Goal: Task Accomplishment & Management: Complete application form

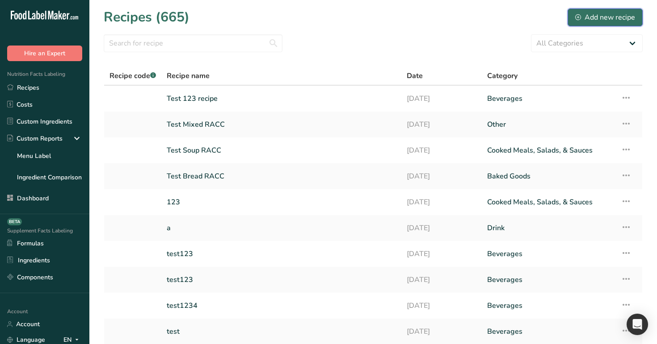
click at [586, 22] on div "Add new recipe" at bounding box center [605, 17] width 60 height 11
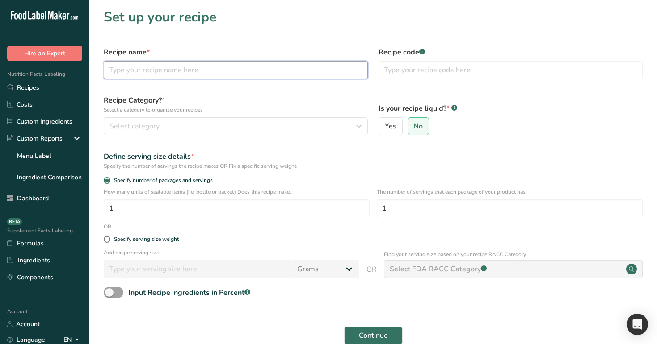
click at [168, 73] on input "text" at bounding box center [236, 70] width 264 height 18
type input "test"
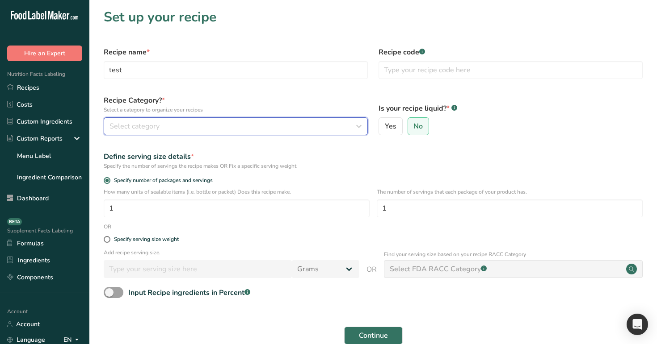
click at [310, 126] on div "Select category" at bounding box center [232, 126] width 247 height 11
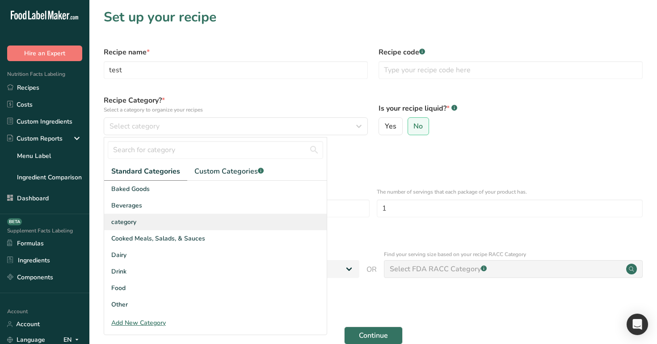
click at [289, 219] on div "category" at bounding box center [215, 222] width 222 height 17
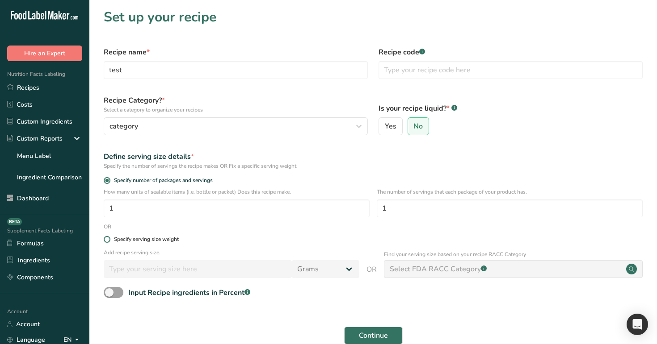
click at [139, 236] on div "Specify serving size weight" at bounding box center [146, 239] width 65 height 7
click at [109, 237] on input "Specify serving size weight" at bounding box center [107, 240] width 6 height 6
radio input "true"
radio input "false"
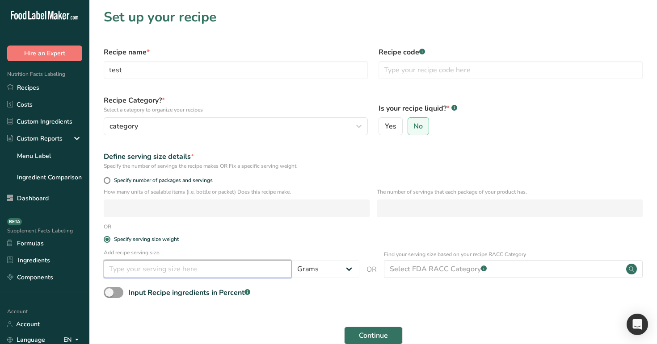
click at [217, 265] on input "number" at bounding box center [198, 269] width 188 height 18
type input "1"
click at [341, 270] on select "Grams ppm ug kg mg mcg lb oz quarter cup half cup l ml fl oz tbsp tsp cup qt ga…" at bounding box center [325, 269] width 67 height 18
select select "28"
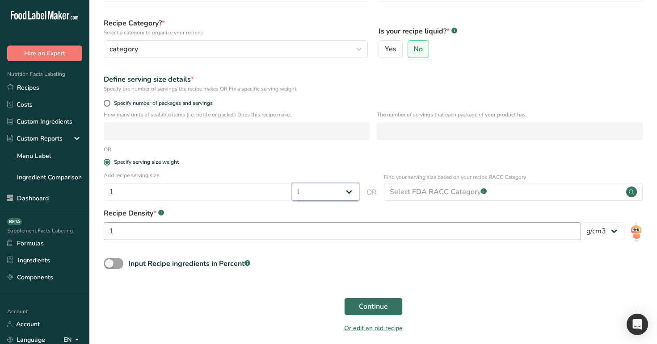
scroll to position [109, 0]
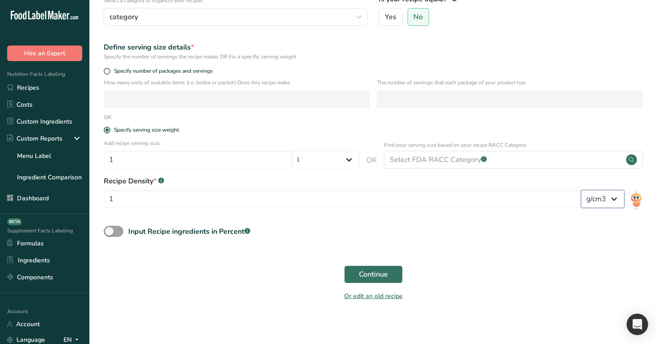
click at [607, 193] on select "lb/ft3 g/cm3" at bounding box center [602, 199] width 43 height 18
select select "30"
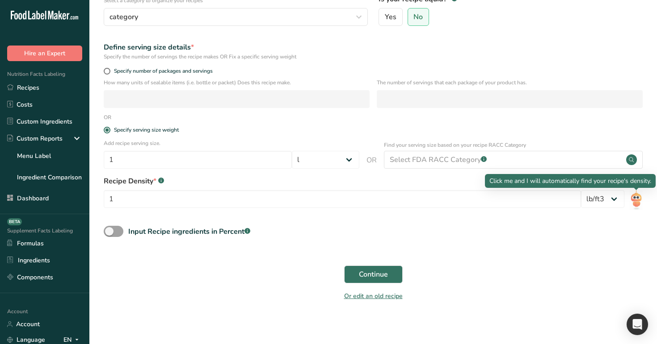
click at [634, 199] on img at bounding box center [635, 200] width 13 height 20
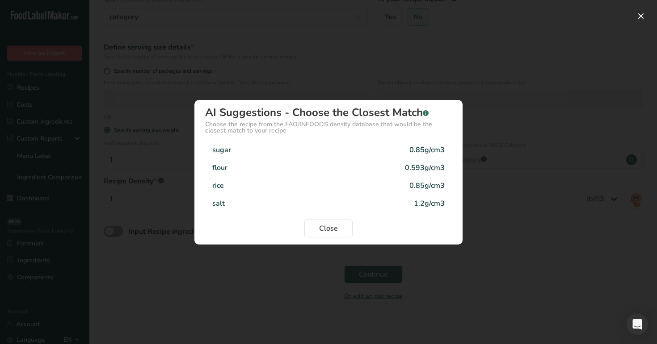
click at [371, 154] on div "sugar 0.85g/cm3" at bounding box center [328, 150] width 247 height 18
type input "0.85"
select select "29"
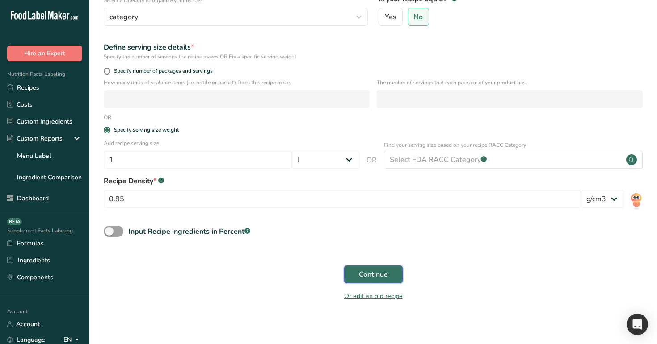
click at [365, 274] on span "Continue" at bounding box center [373, 274] width 29 height 11
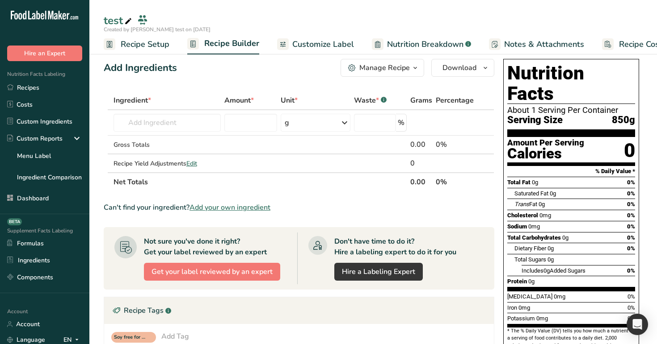
scroll to position [6, 0]
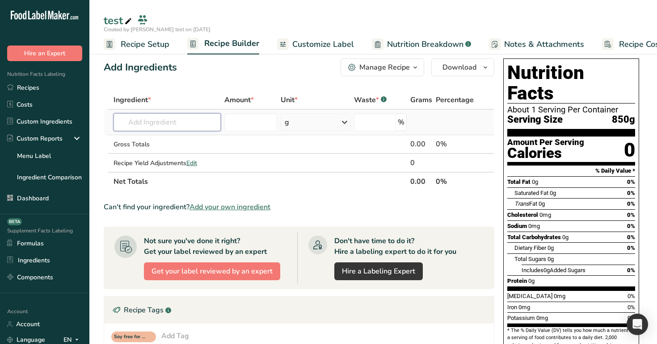
click at [190, 114] on input "text" at bounding box center [167, 122] width 108 height 18
click at [185, 125] on input "text" at bounding box center [167, 122] width 108 height 18
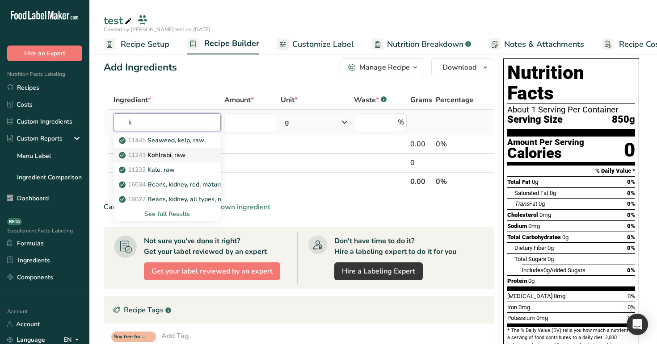
type input "k"
click at [193, 154] on div "11241 [PERSON_NAME], raw" at bounding box center [160, 155] width 79 height 9
type input "Kohlrabi, raw"
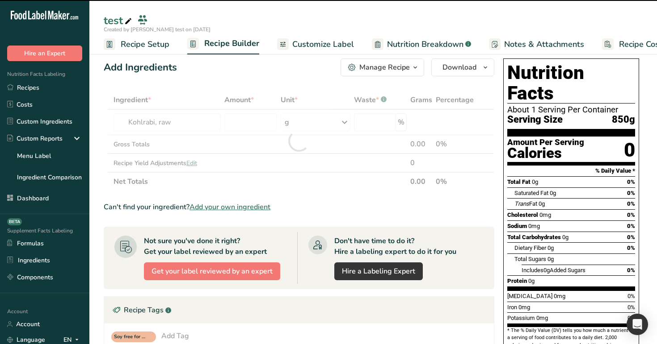
type input "0"
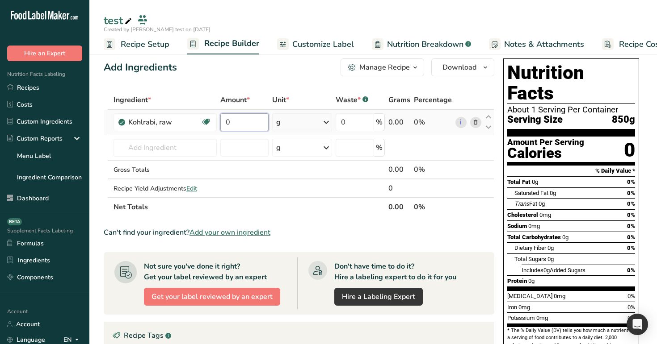
click at [260, 124] on input "0" at bounding box center [244, 122] width 48 height 18
type input "1234"
click at [259, 83] on div "Add Ingredients Manage Recipe Delete Recipe Duplicate Recipe Scale Recipe Save …" at bounding box center [302, 303] width 396 height 496
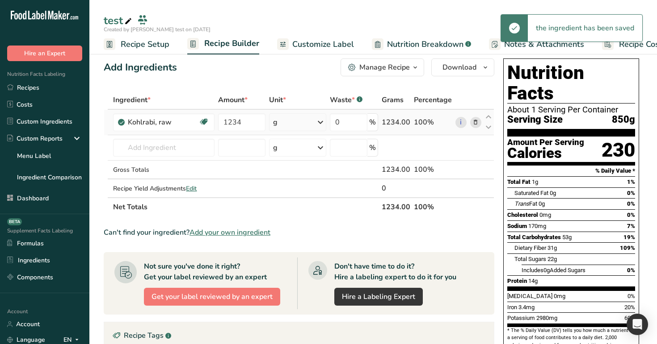
click at [284, 121] on div "g" at bounding box center [298, 122] width 58 height 18
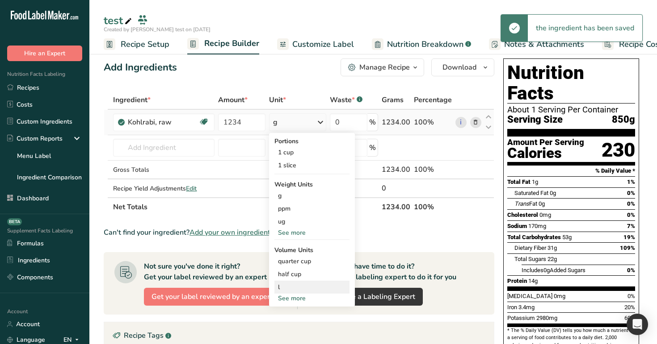
click at [312, 281] on div "l Volume units require a density conversion. If you know your ingredient's dens…" at bounding box center [311, 287] width 75 height 13
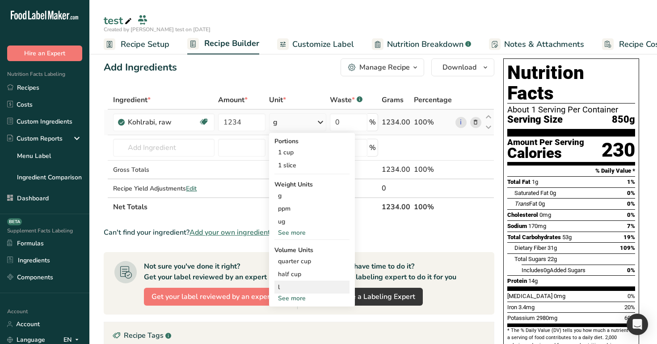
click at [312, 281] on div "l Volume units require a density conversion. If you know your ingredient's dens…" at bounding box center [311, 287] width 75 height 13
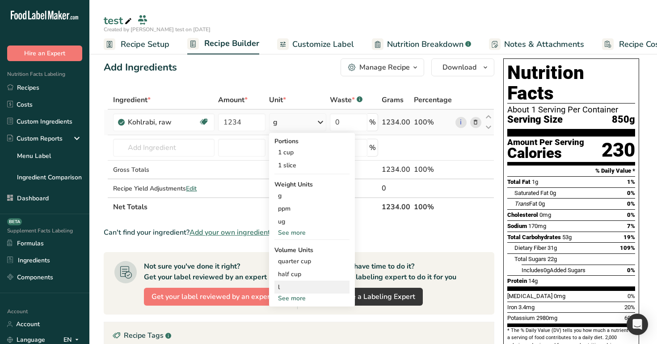
click at [312, 281] on div "l Volume units require a density conversion. If you know your ingredient's dens…" at bounding box center [311, 287] width 75 height 13
click at [309, 270] on div "half cup" at bounding box center [312, 274] width 68 height 9
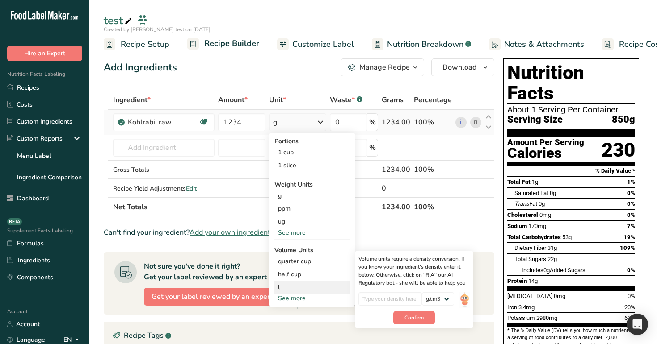
click at [307, 289] on div "l" at bounding box center [312, 287] width 68 height 9
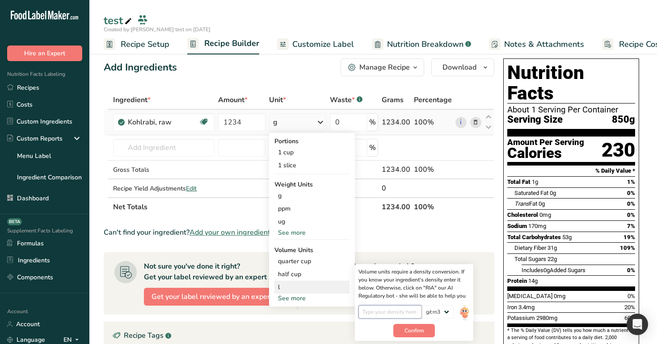
click at [370, 314] on input "number" at bounding box center [390, 312] width 64 height 13
type input "1"
click at [413, 331] on span "Confirm" at bounding box center [413, 331] width 19 height 8
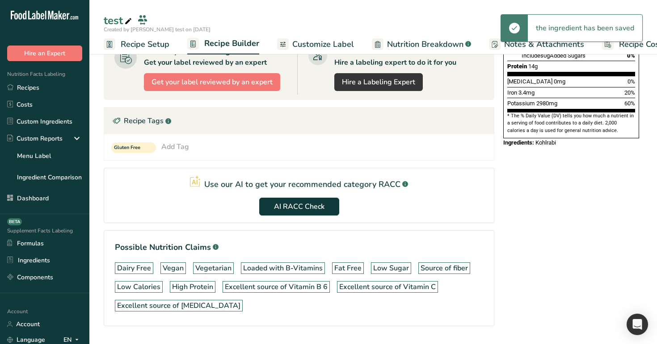
scroll to position [245, 0]
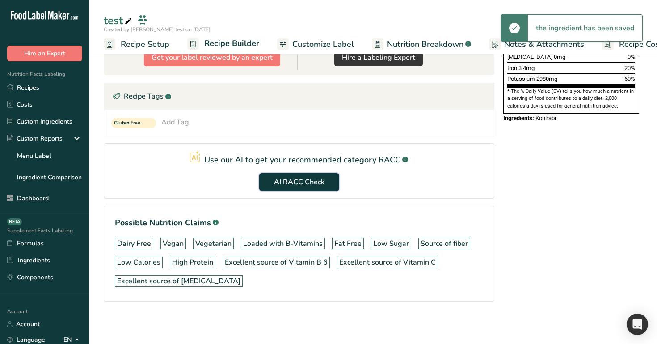
click at [288, 182] on span "AI RACC Check" at bounding box center [299, 182] width 50 height 11
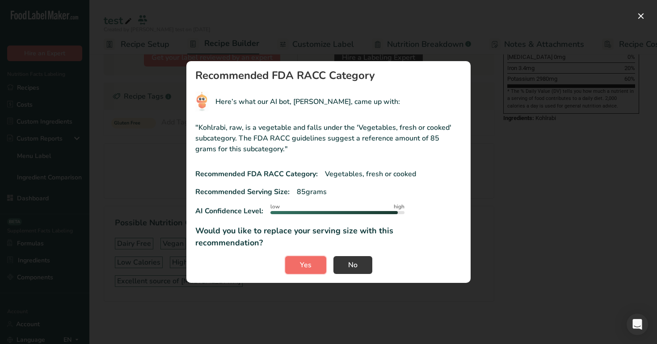
click at [310, 262] on span "Yes" at bounding box center [306, 265] width 12 height 11
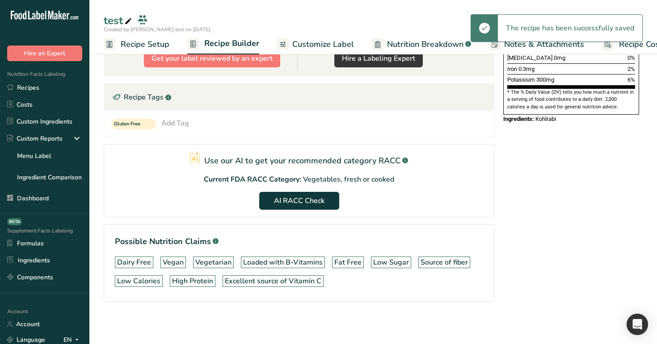
click at [130, 49] on span "Recipe Setup" at bounding box center [145, 44] width 49 height 12
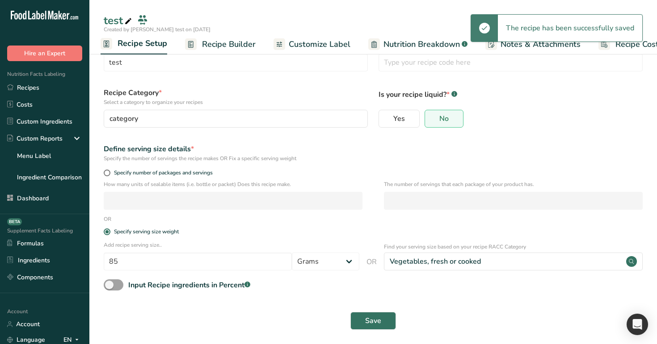
scroll to position [30, 0]
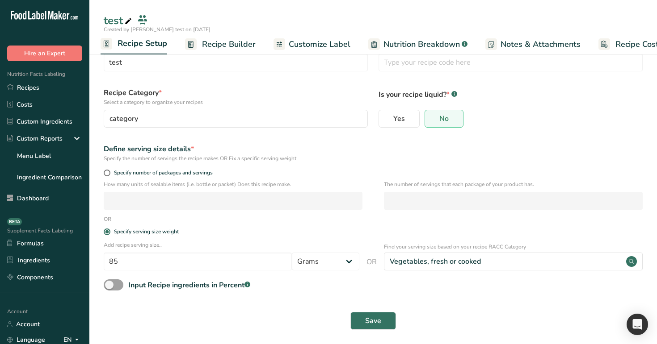
click at [227, 43] on span "Recipe Builder" at bounding box center [229, 44] width 54 height 12
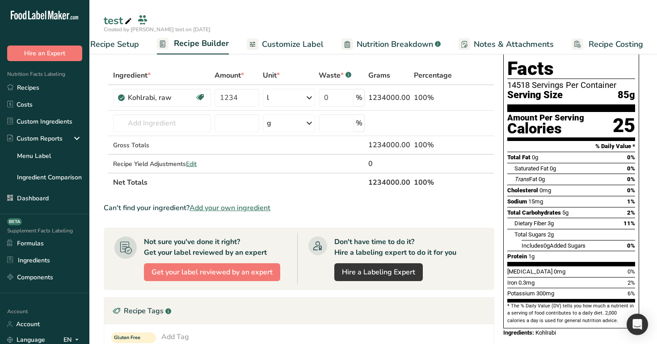
scroll to position [4, 0]
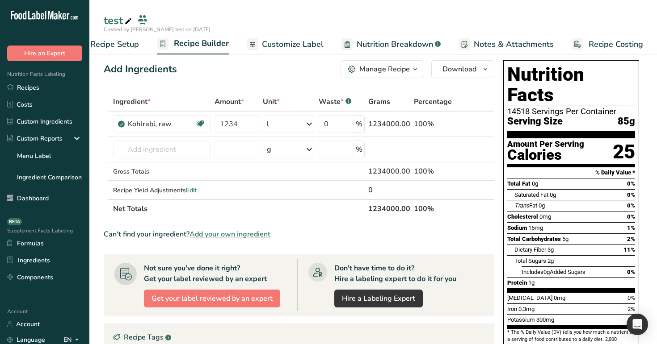
click at [130, 47] on span "Recipe Setup" at bounding box center [114, 44] width 49 height 12
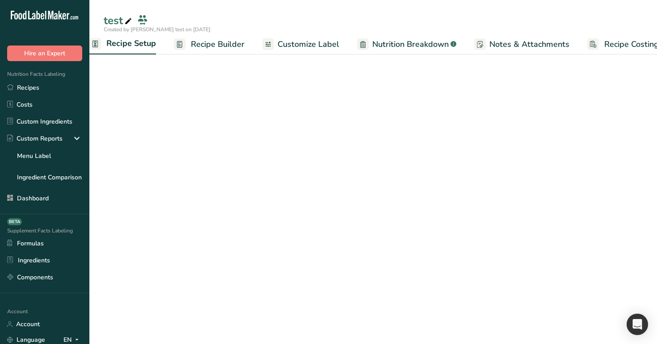
scroll to position [0, 3]
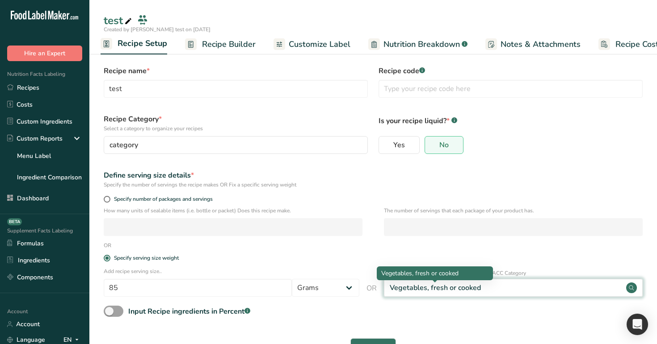
click at [473, 287] on div "Vegetables, fresh or cooked" at bounding box center [435, 288] width 91 height 11
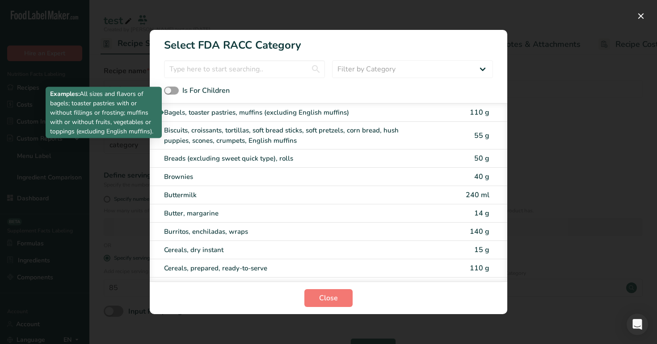
click at [396, 117] on div "Bagels, toaster pastries, muffins (excluding English muffins)" at bounding box center [291, 113] width 254 height 10
type input "110"
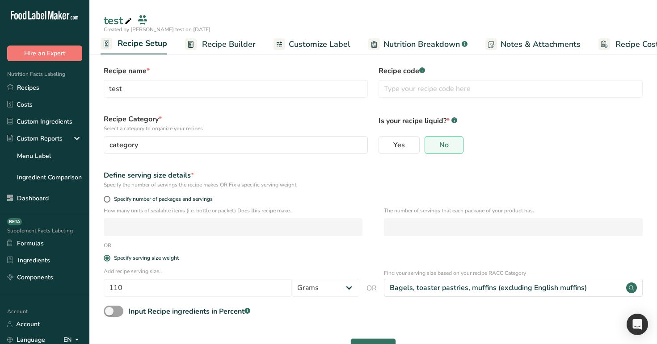
scroll to position [41, 0]
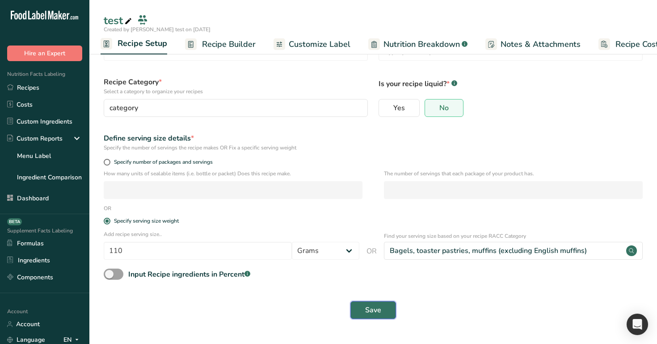
click at [373, 314] on span "Save" at bounding box center [373, 310] width 16 height 11
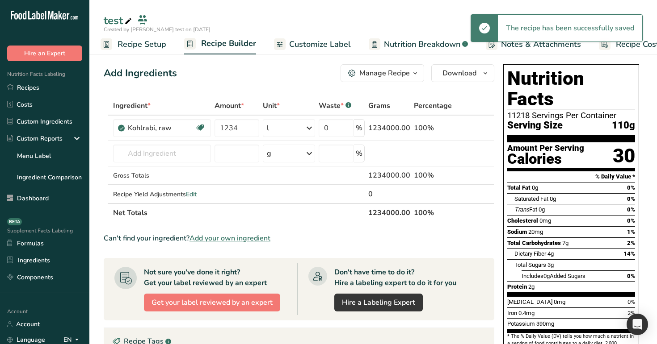
click at [142, 46] on span "Recipe Setup" at bounding box center [141, 44] width 49 height 12
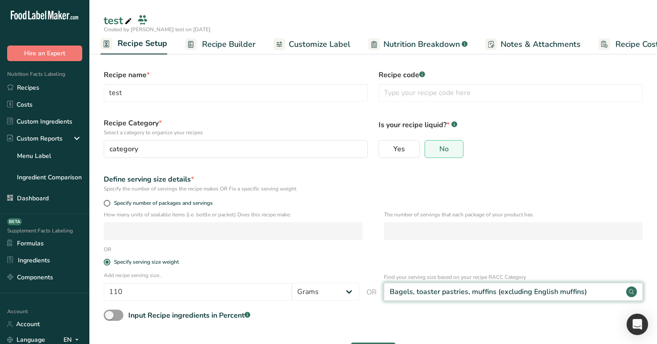
click at [495, 286] on div "Bagels, toaster pastries, muffins (excluding English muffins)" at bounding box center [513, 292] width 259 height 18
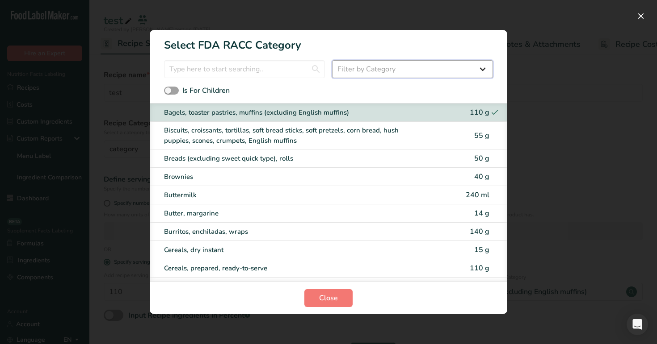
click at [405, 76] on select "Filter by Category All Cereals and other grain products (Children 1–3 years) Eg…" at bounding box center [412, 69] width 161 height 18
select select "4"
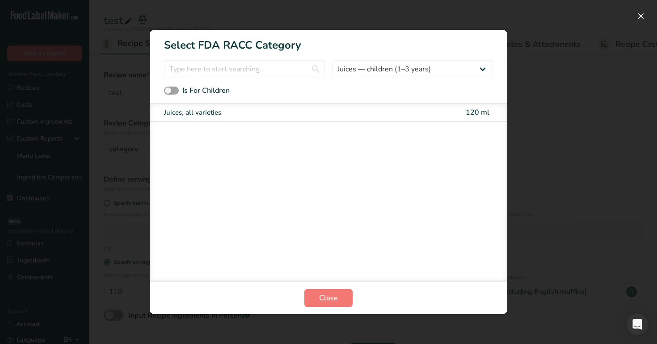
click at [401, 119] on div "Juices, all varieties 120 ml" at bounding box center [328, 113] width 357 height 18
type input "120"
select select "27"
select select "29"
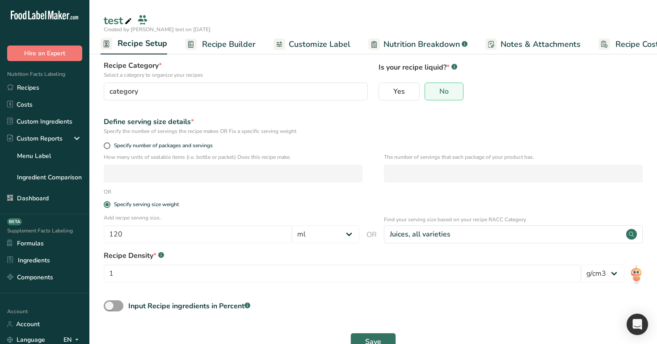
scroll to position [89, 0]
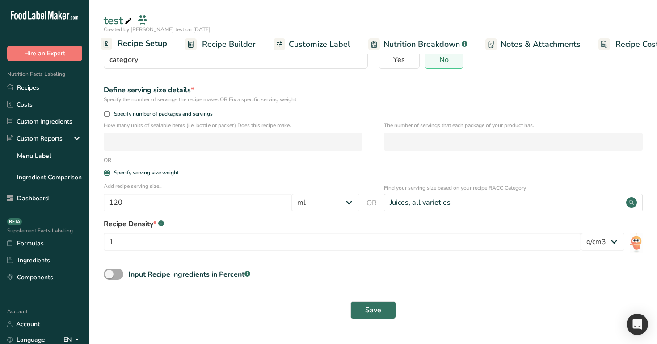
click at [118, 275] on span at bounding box center [114, 274] width 20 height 11
click at [109, 275] on input "Input Recipe ingredients in Percent .a-a{fill:#347362;}.b-a{fill:#fff;}" at bounding box center [107, 275] width 6 height 6
checkbox input "true"
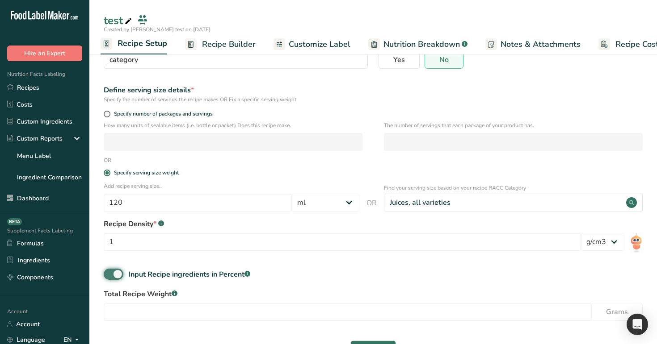
scroll to position [129, 0]
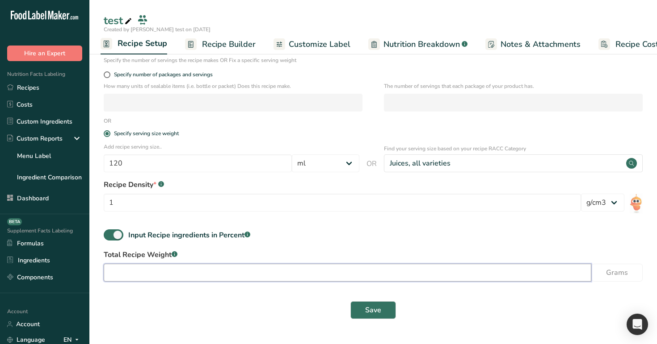
click at [132, 266] on input "number" at bounding box center [347, 273] width 487 height 18
type input "100"
click at [388, 315] on button "Save" at bounding box center [373, 311] width 46 height 18
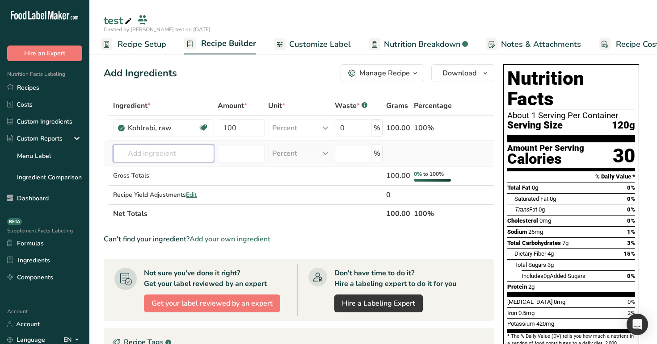
click at [176, 158] on input "text" at bounding box center [163, 154] width 101 height 18
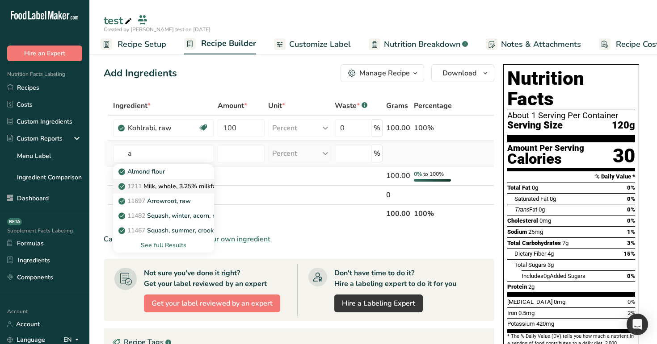
click at [181, 189] on p "1211 Milk, whole, 3.25% milkfat, without added vitamin A and [MEDICAL_DATA]" at bounding box center [239, 186] width 238 height 9
type input "Milk, whole, 3.25% milkfat, without added vitamin A and [MEDICAL_DATA]"
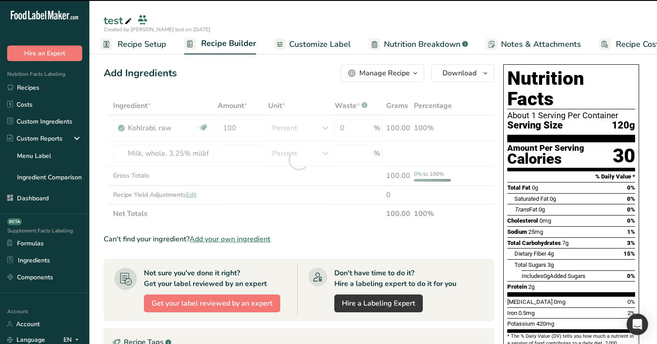
type input "0"
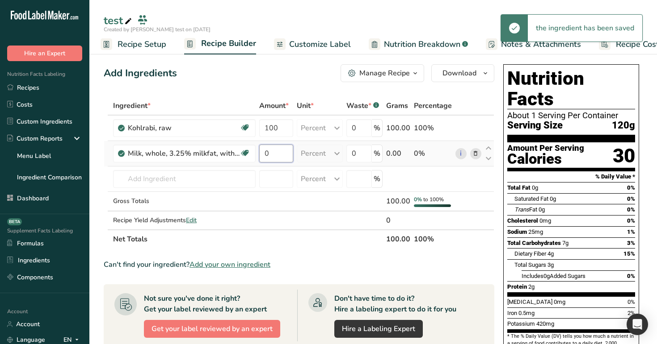
click at [280, 151] on input "0" at bounding box center [276, 154] width 34 height 18
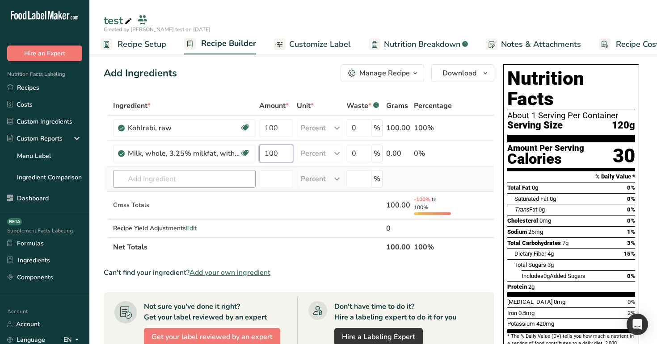
type input "100"
click at [235, 187] on div "Ingredient * Amount * Unit * Waste * .a-a{fill:#347362;}.b-a{fill:#fff;} Grams …" at bounding box center [299, 176] width 390 height 160
click at [126, 41] on span "Recipe Setup" at bounding box center [141, 44] width 49 height 12
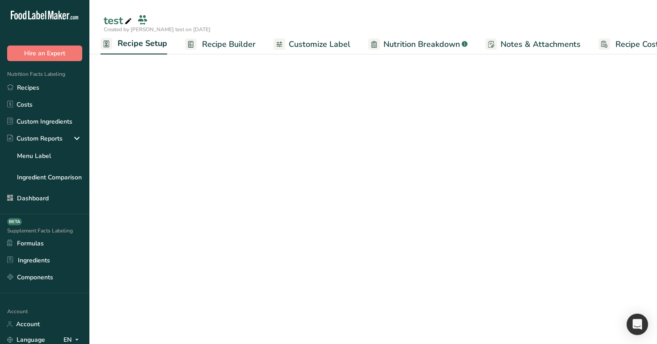
select select "27"
select select "29"
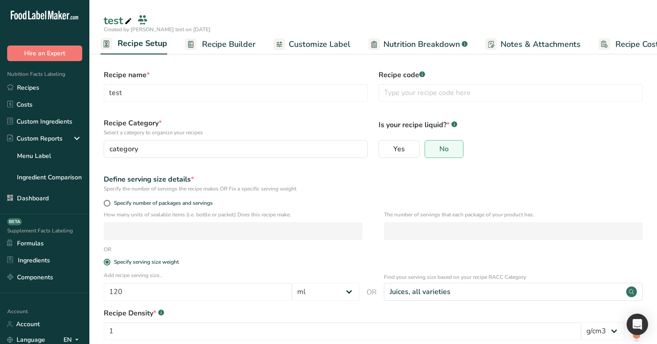
click at [250, 45] on span "Recipe Builder" at bounding box center [229, 44] width 54 height 12
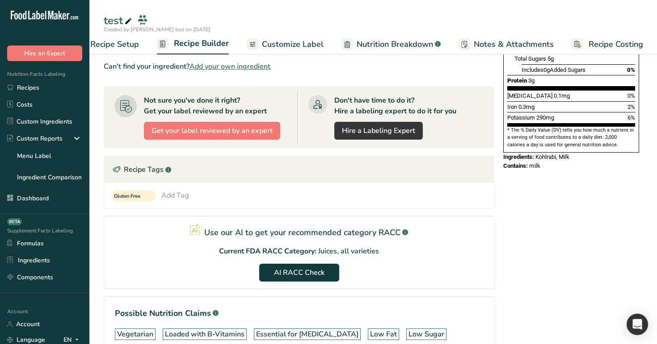
scroll to position [278, 0]
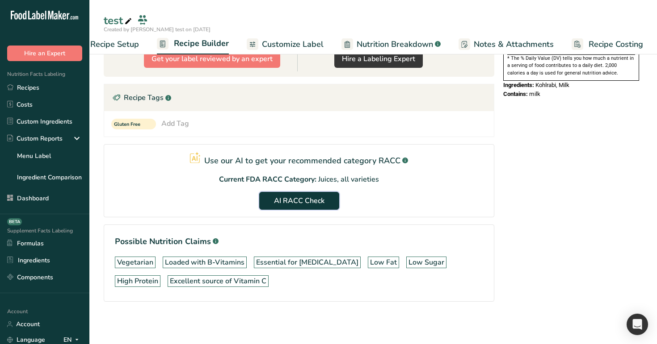
click at [313, 203] on span "AI RACC Check" at bounding box center [299, 201] width 50 height 11
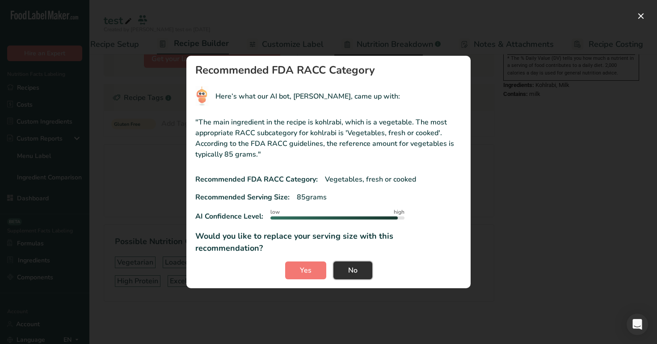
click at [349, 265] on span "No" at bounding box center [352, 270] width 9 height 11
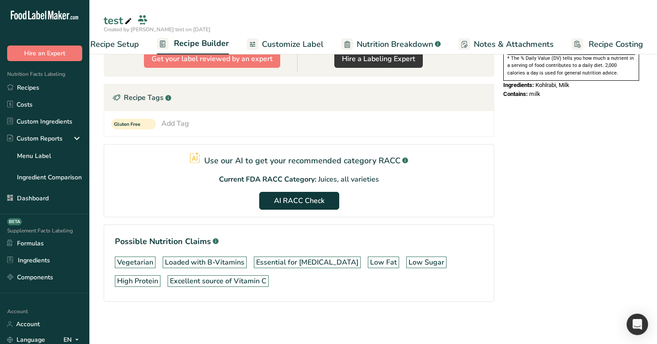
scroll to position [0, 0]
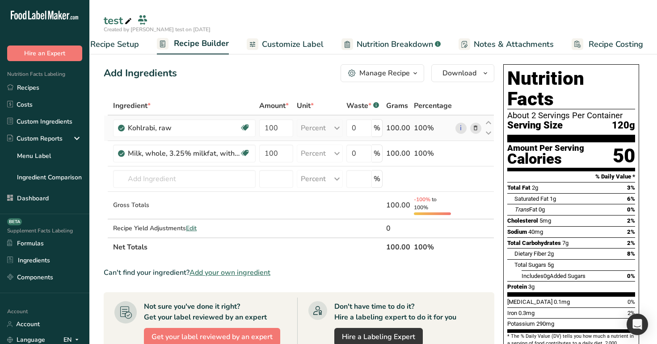
click at [476, 127] on icon at bounding box center [475, 128] width 6 height 9
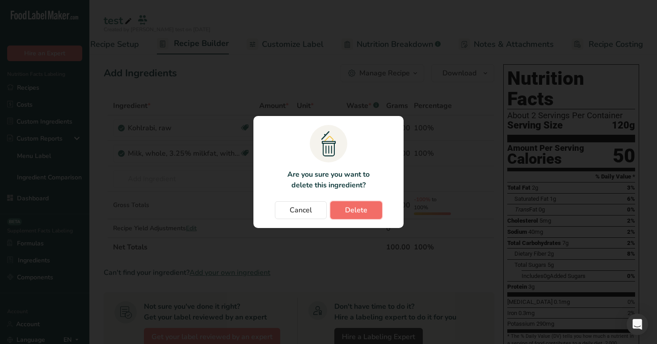
click at [370, 213] on button "Delete" at bounding box center [356, 210] width 52 height 18
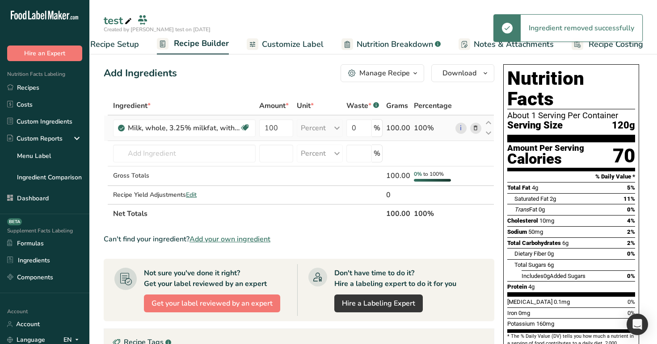
click at [473, 128] on icon at bounding box center [475, 128] width 6 height 9
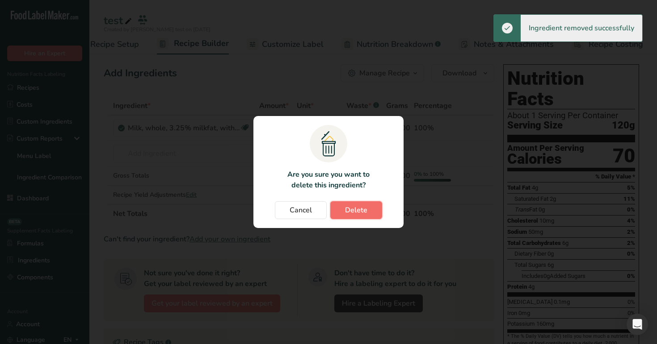
click at [360, 208] on span "Delete" at bounding box center [356, 210] width 22 height 11
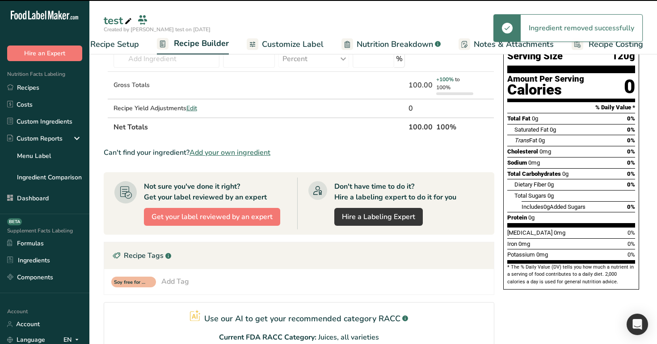
scroll to position [209, 0]
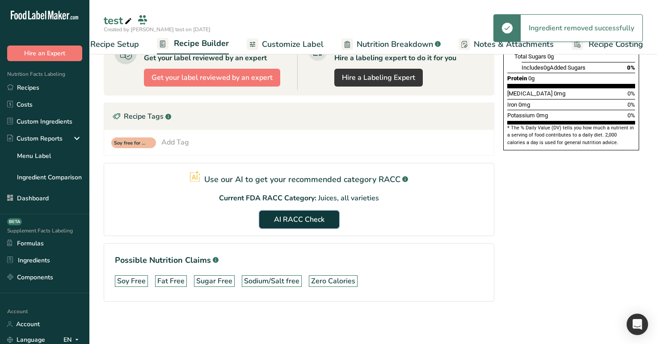
click at [315, 215] on span "AI RACC Check" at bounding box center [299, 219] width 50 height 11
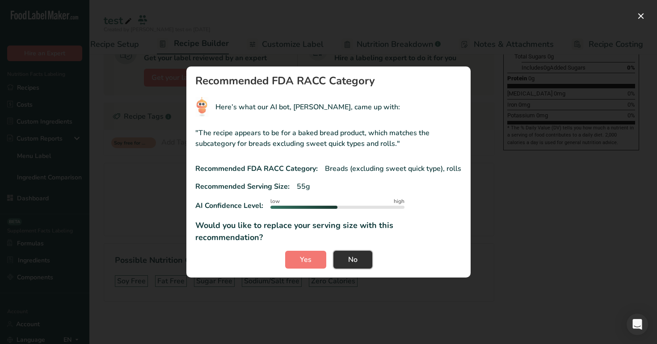
click at [349, 255] on span "No" at bounding box center [352, 260] width 9 height 11
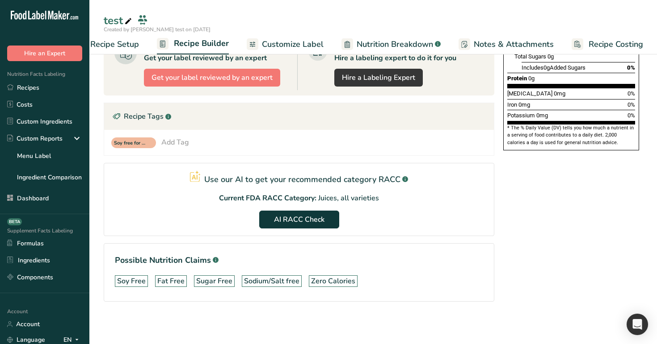
click at [130, 46] on span "Recipe Setup" at bounding box center [114, 44] width 49 height 12
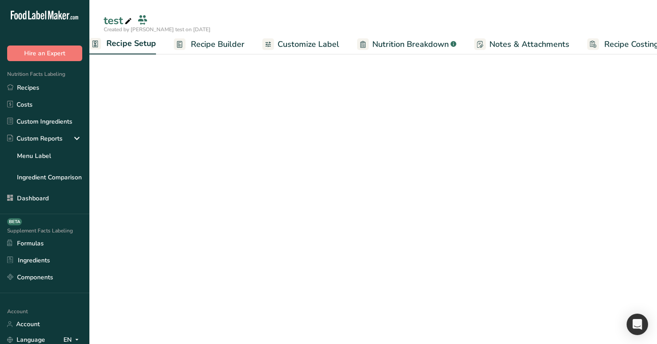
select select "27"
select select "29"
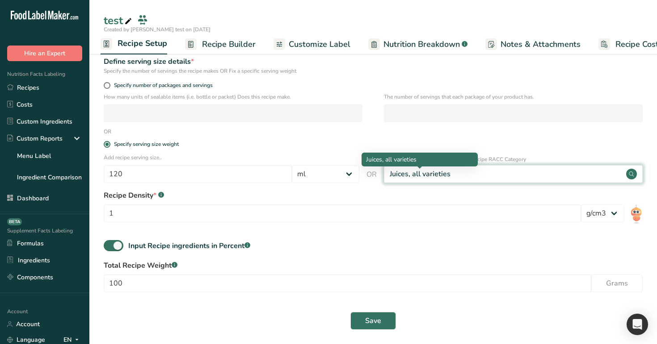
click at [403, 175] on div "Juices, all varieties" at bounding box center [420, 174] width 61 height 11
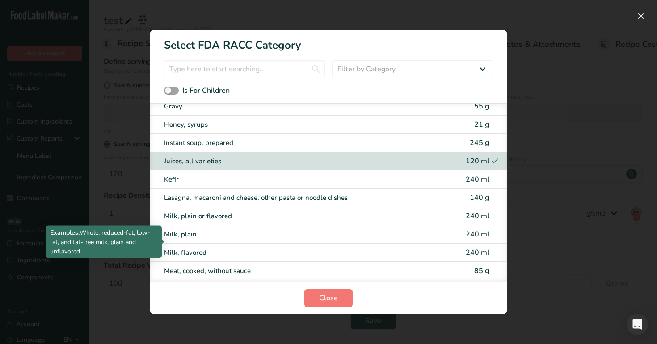
scroll to position [1179, 0]
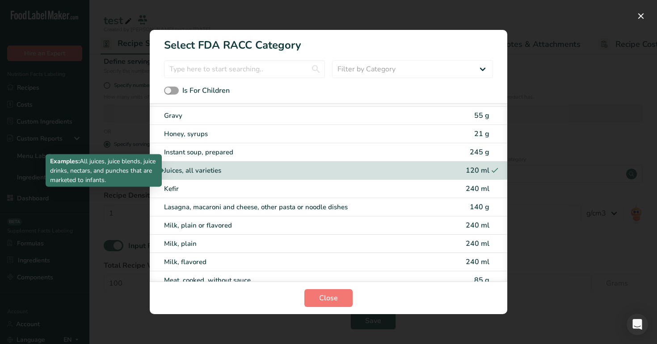
click at [368, 166] on div "Juices, all varieties" at bounding box center [291, 171] width 254 height 10
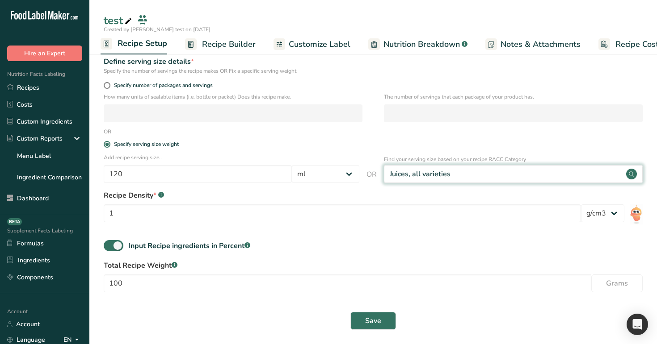
click at [398, 168] on div "Juices, all varieties" at bounding box center [513, 174] width 259 height 18
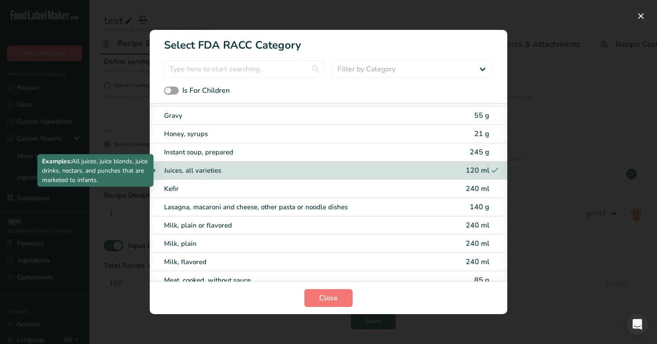
click at [367, 171] on div "Juices, all varieties" at bounding box center [291, 171] width 254 height 10
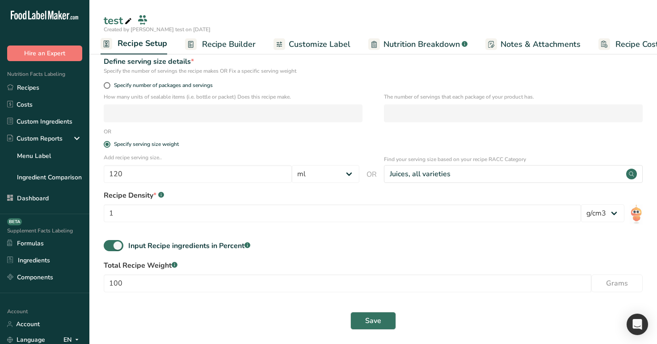
click at [367, 171] on span "OR" at bounding box center [371, 174] width 10 height 11
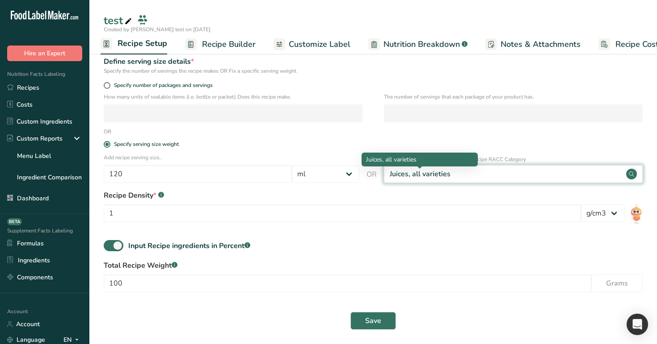
click at [411, 171] on div "Juices, all varieties" at bounding box center [420, 174] width 61 height 11
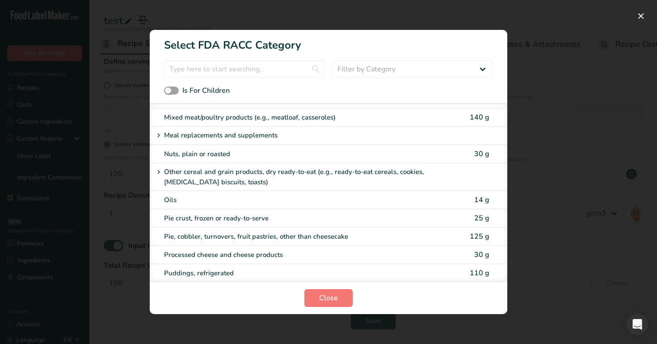
scroll to position [1381, 0]
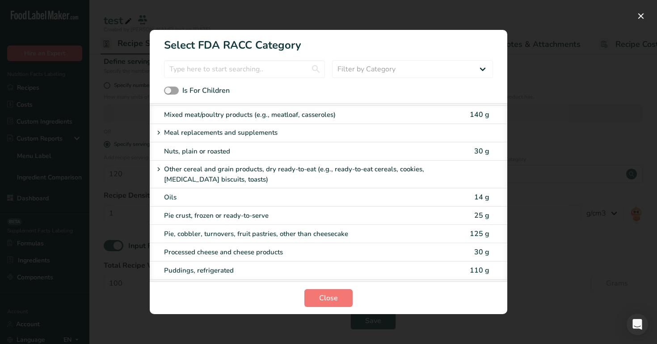
click at [440, 172] on div "Other cereal and grain products, dry ready-to-eat (e.g., ready-to-eat cereals, …" at bounding box center [319, 174] width 332 height 20
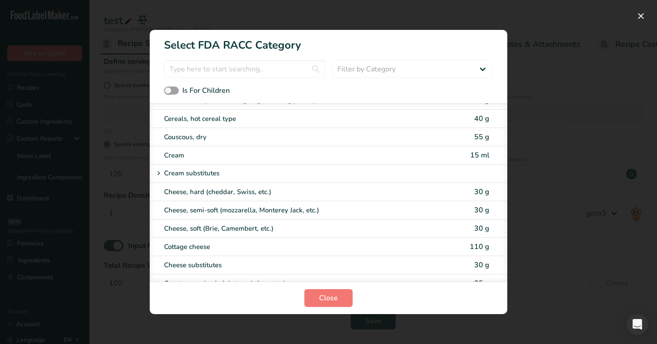
scroll to position [407, 0]
click at [367, 167] on div "Cream substitutes" at bounding box center [328, 173] width 357 height 18
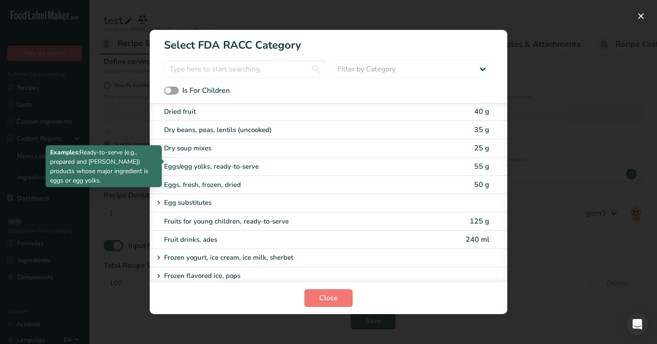
scroll to position [797, 0]
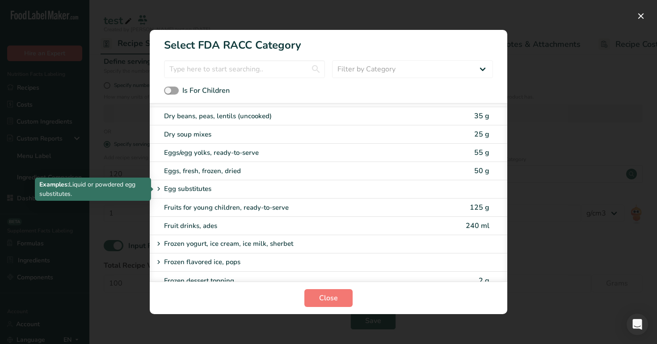
click at [350, 189] on div "Egg substitutes" at bounding box center [294, 189] width 282 height 11
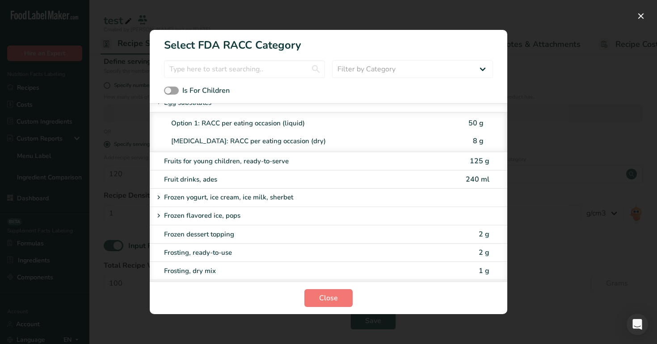
scroll to position [904, 0]
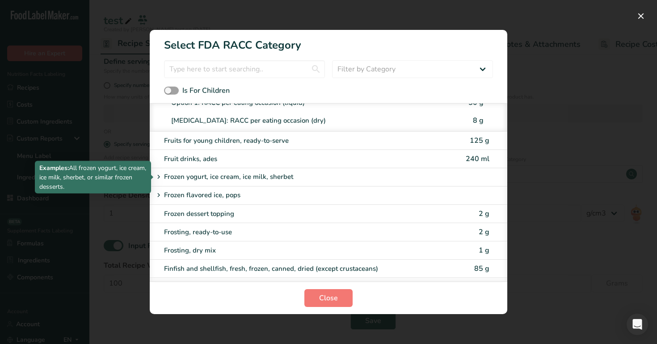
click at [338, 180] on div "Frozen yogurt, ice cream, ice milk, sherbet" at bounding box center [294, 177] width 282 height 11
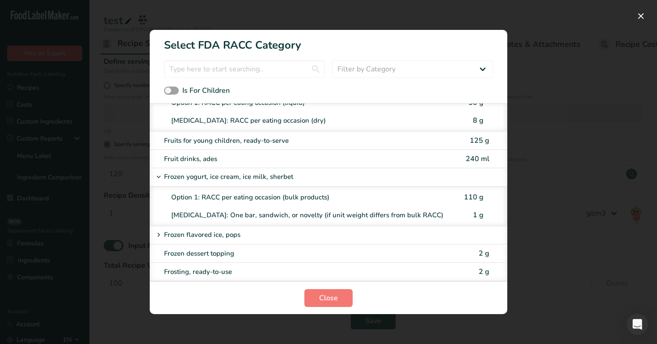
scroll to position [958, 0]
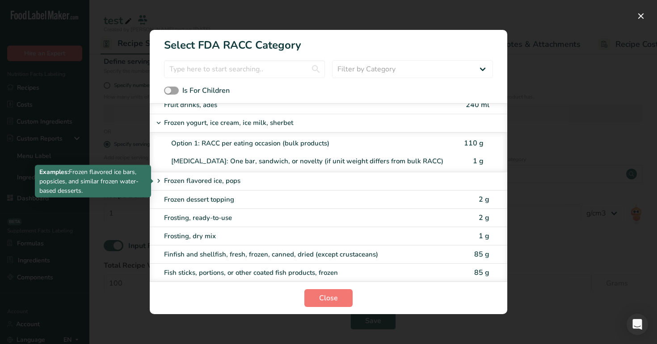
click at [332, 182] on div "Frozen flavored ice, pops" at bounding box center [294, 181] width 282 height 11
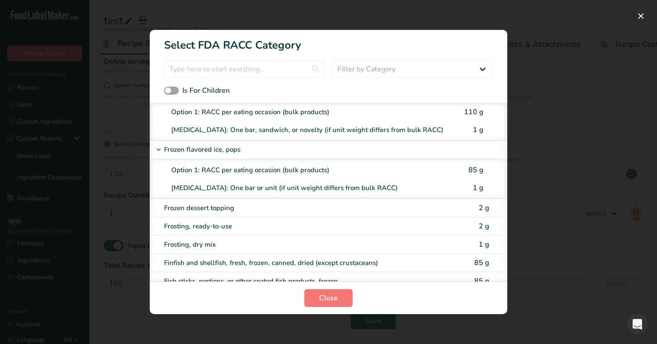
scroll to position [1016, 0]
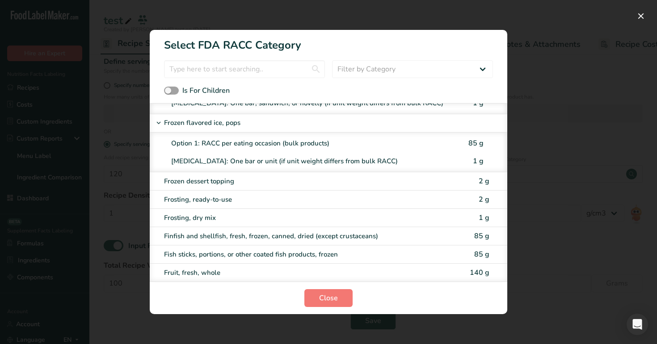
click at [334, 159] on div "[MEDICAL_DATA]: One bar or unit (if unit weight differs from bulk RACC)" at bounding box center [313, 161] width 285 height 10
type input "1"
select select "0"
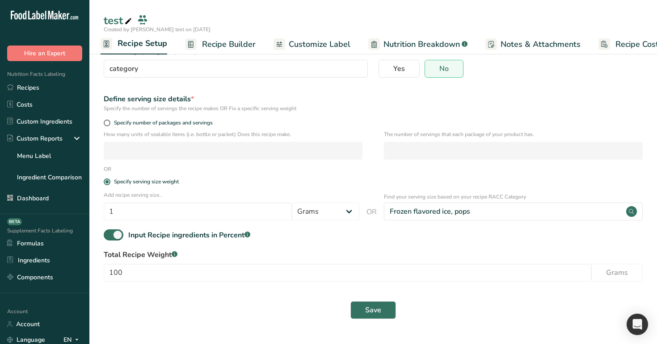
scroll to position [80, 0]
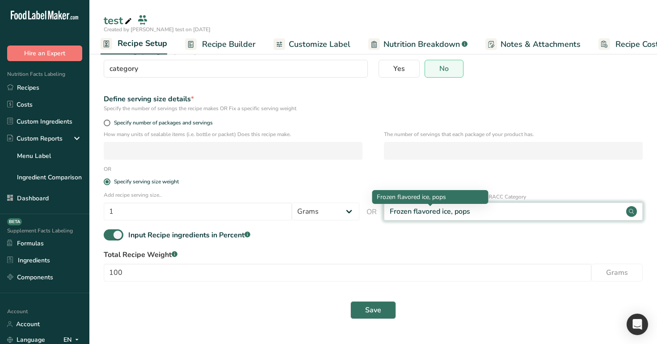
click at [427, 209] on div "Frozen flavored ice, pops" at bounding box center [430, 211] width 80 height 11
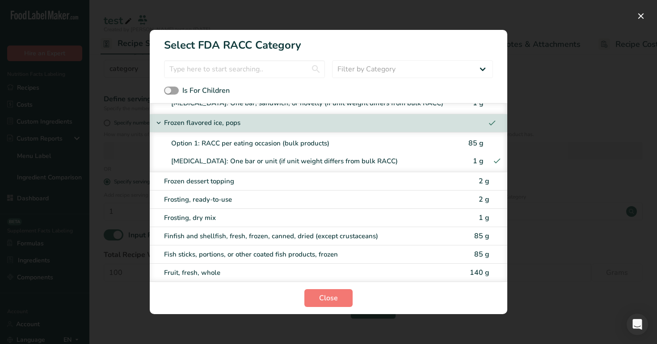
click at [122, 165] on div "RACC Category Selection Modal" at bounding box center [328, 172] width 657 height 344
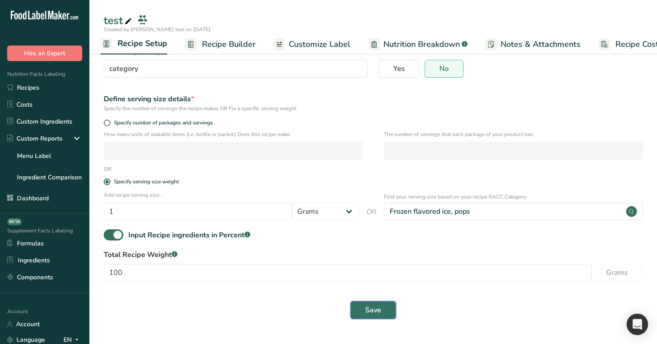
click at [387, 311] on button "Save" at bounding box center [373, 311] width 46 height 18
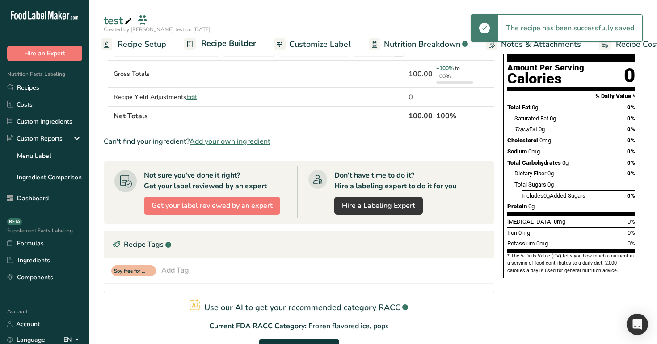
scroll to position [209, 0]
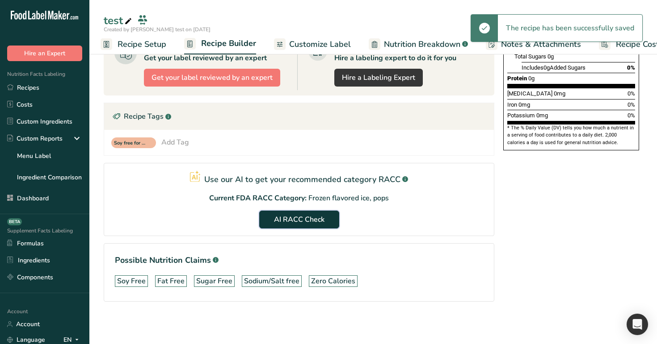
click at [305, 218] on span "AI RACC Check" at bounding box center [299, 219] width 50 height 11
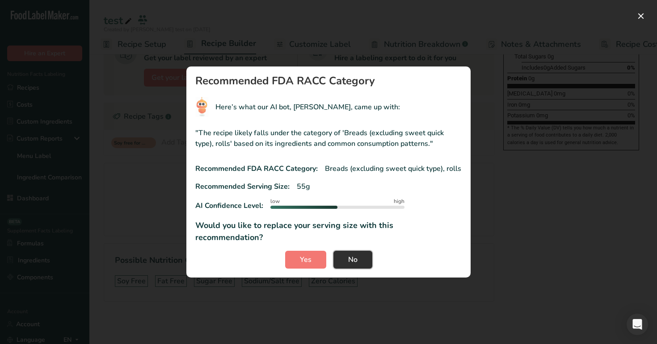
click at [357, 256] on button "No" at bounding box center [352, 260] width 39 height 18
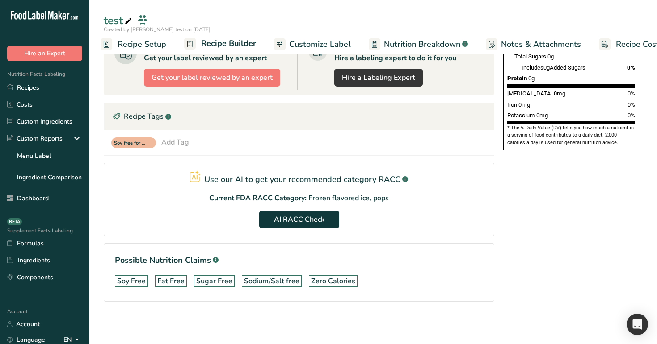
click at [142, 44] on span "Recipe Setup" at bounding box center [141, 44] width 49 height 12
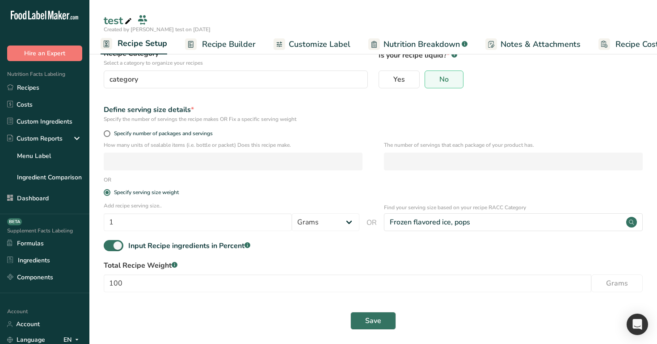
scroll to position [70, 0]
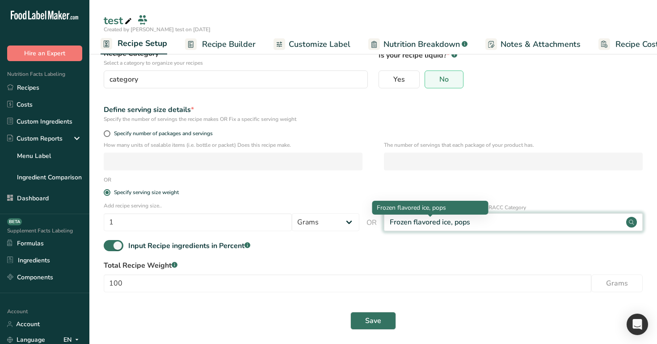
click at [457, 226] on div "Frozen flavored ice, pops" at bounding box center [430, 222] width 80 height 11
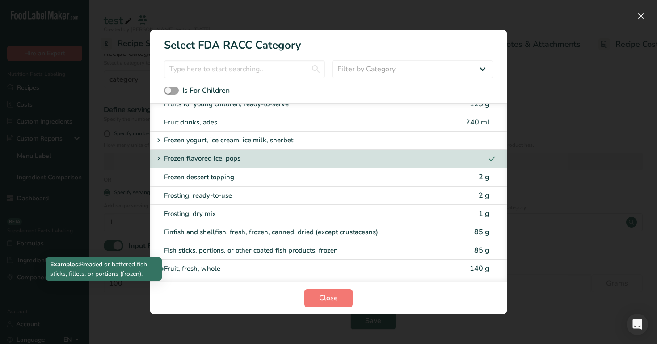
scroll to position [811, 0]
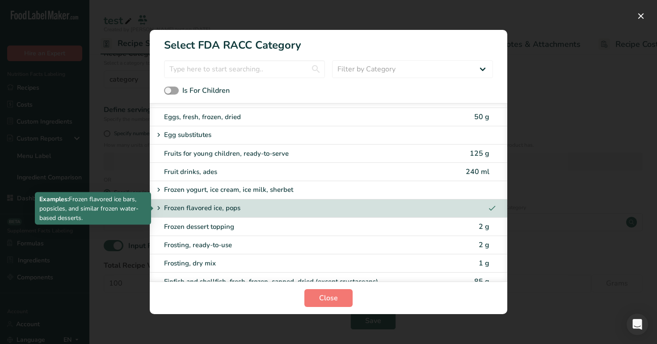
click at [356, 208] on div "Frozen flavored ice, pops" at bounding box center [294, 208] width 282 height 11
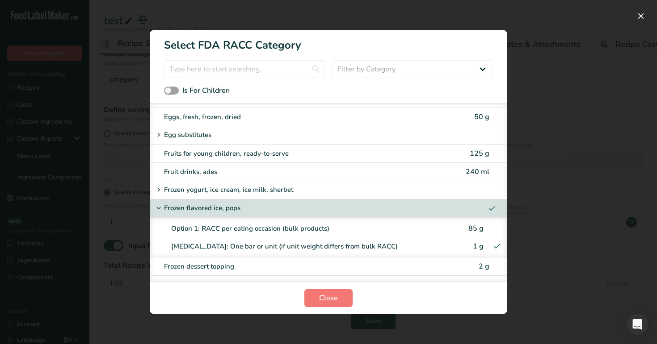
click at [317, 246] on div "[MEDICAL_DATA]: One bar or unit (if unit weight differs from bulk RACC)" at bounding box center [313, 247] width 285 height 10
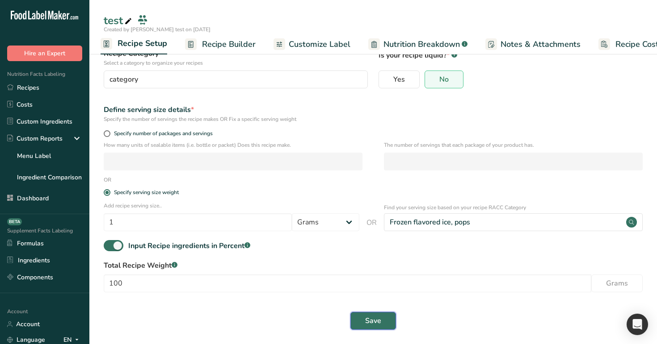
click at [359, 313] on button "Save" at bounding box center [373, 321] width 46 height 18
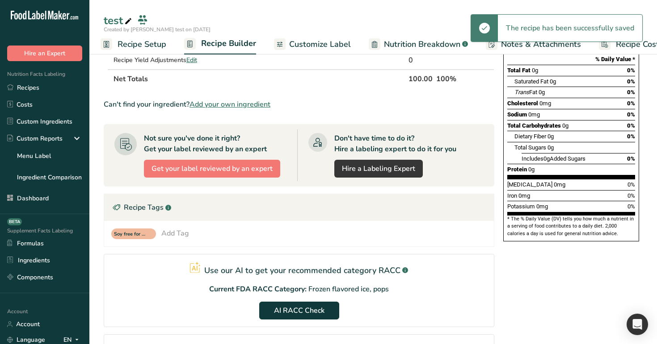
scroll to position [167, 0]
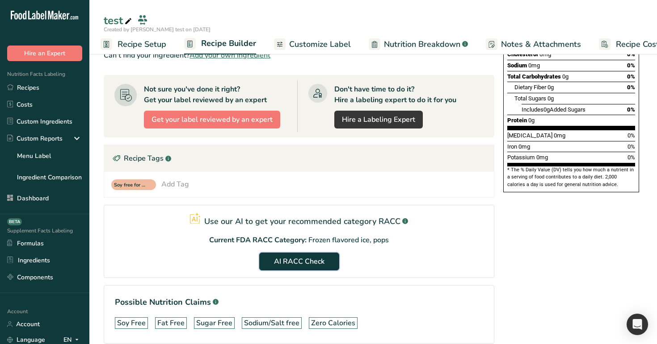
click at [305, 258] on span "AI RACC Check" at bounding box center [299, 261] width 50 height 11
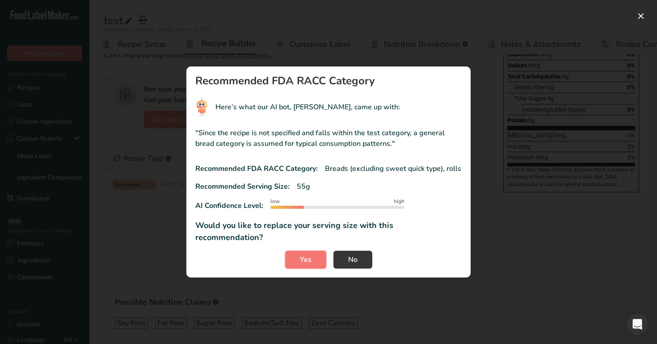
click at [305, 258] on span "Yes" at bounding box center [306, 260] width 12 height 11
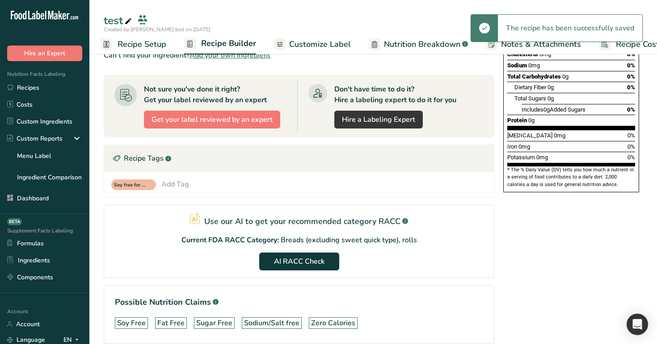
click at [123, 46] on span "Recipe Setup" at bounding box center [141, 44] width 49 height 12
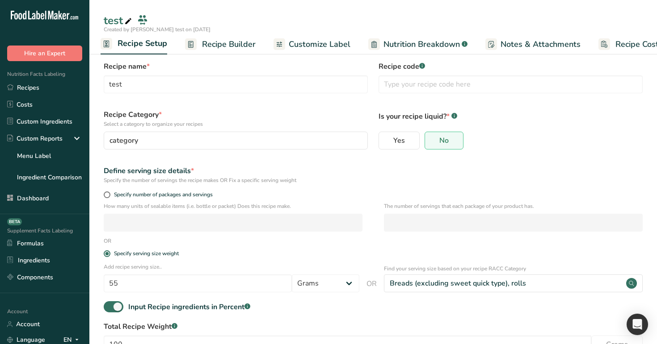
scroll to position [9, 0]
click at [233, 47] on span "Recipe Builder" at bounding box center [229, 44] width 54 height 12
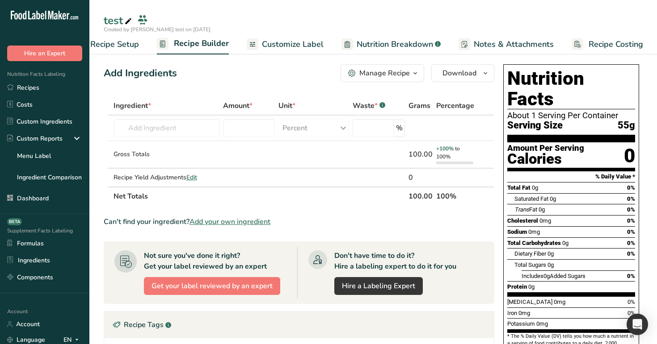
click at [281, 49] on span "Customize Label" at bounding box center [293, 44] width 62 height 12
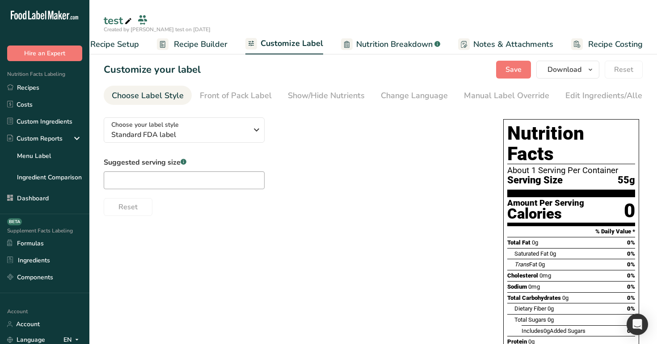
click at [216, 46] on span "Recipe Builder" at bounding box center [201, 44] width 54 height 12
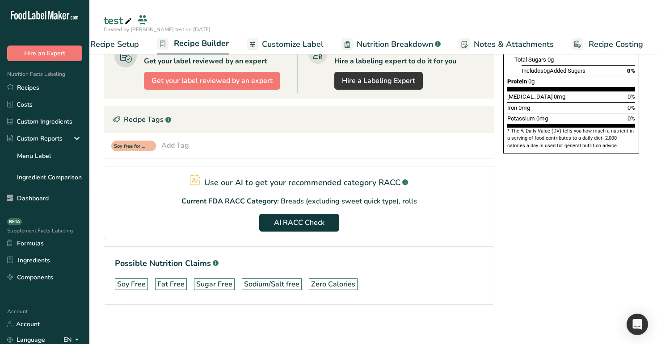
scroll to position [209, 0]
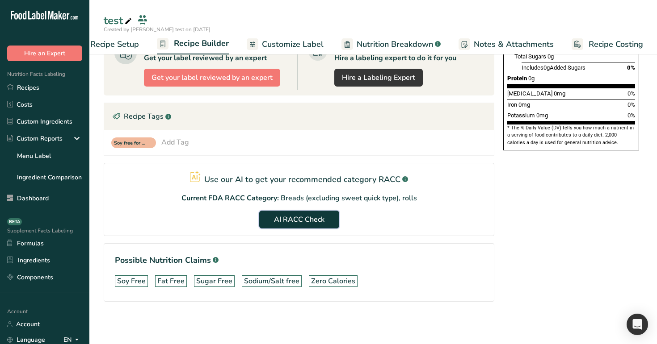
click at [294, 226] on button "AI RACC Check" at bounding box center [299, 220] width 80 height 18
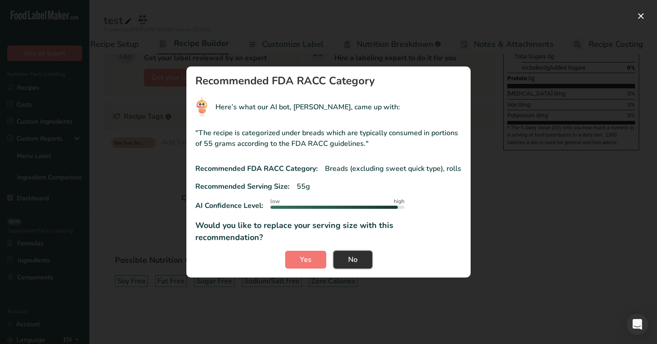
click at [348, 261] on button "No" at bounding box center [352, 260] width 39 height 18
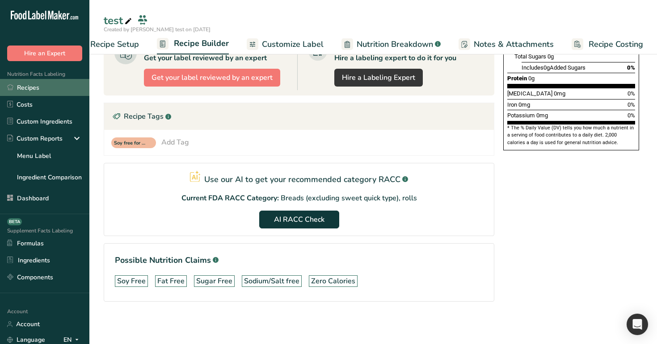
click at [63, 94] on link "Recipes" at bounding box center [44, 87] width 89 height 17
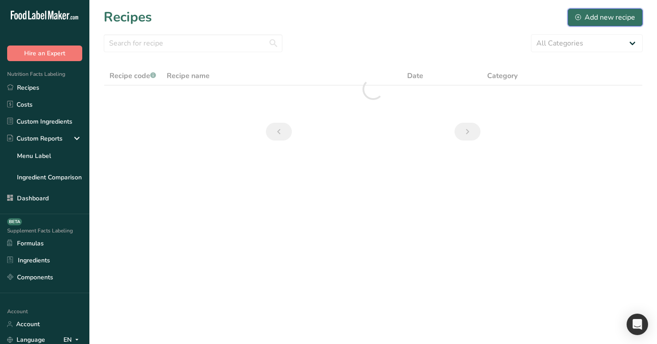
click at [623, 25] on button "Add new recipe" at bounding box center [604, 17] width 75 height 18
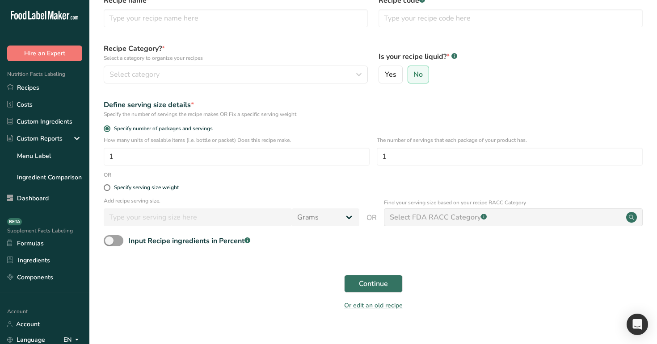
scroll to position [61, 0]
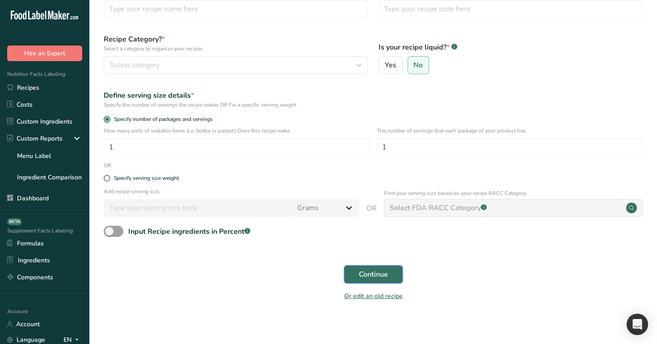
click at [374, 269] on button "Continue" at bounding box center [373, 275] width 59 height 18
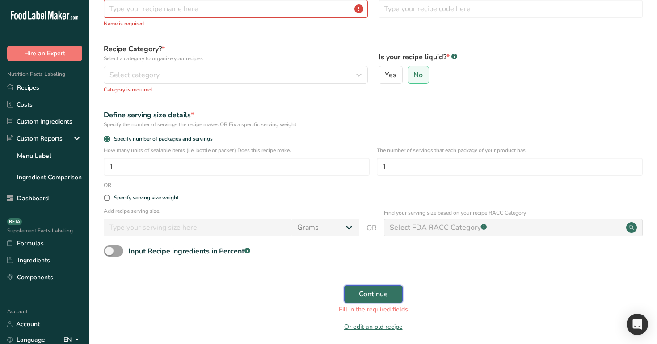
scroll to position [0, 0]
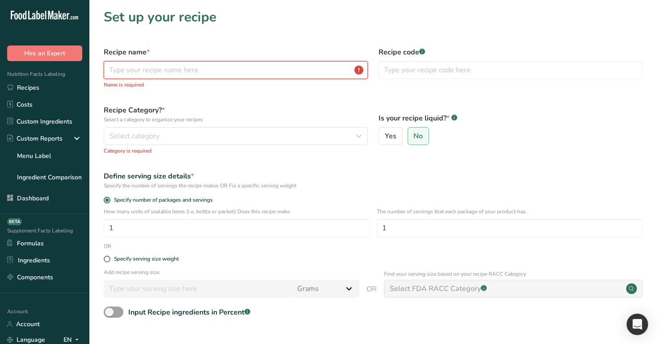
click at [280, 74] on input "text" at bounding box center [236, 70] width 264 height 18
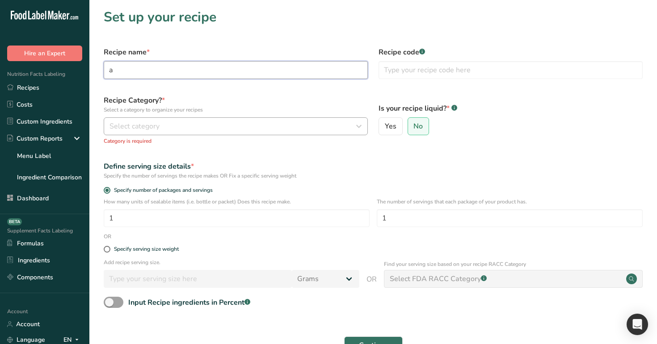
type input "a"
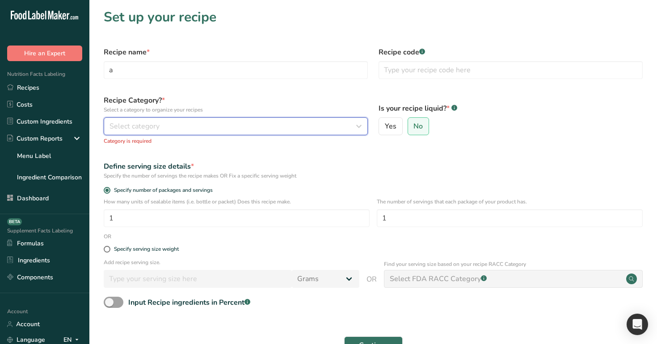
click at [246, 122] on div "Select category" at bounding box center [232, 126] width 247 height 11
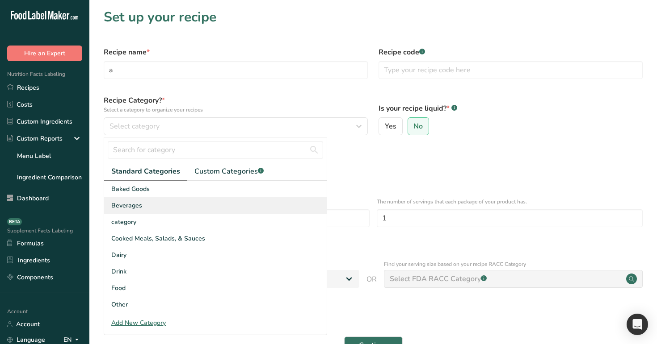
click at [263, 206] on div "Beverages" at bounding box center [215, 205] width 222 height 17
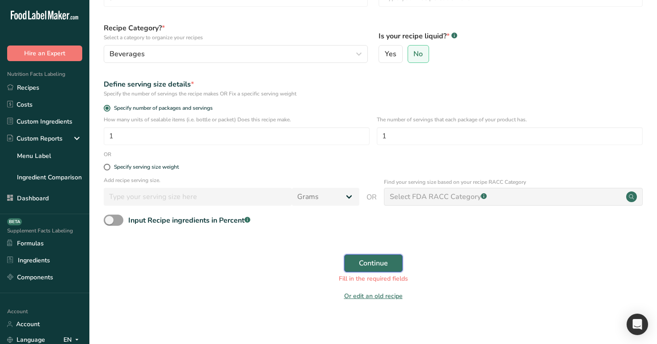
click at [380, 263] on span "Continue" at bounding box center [373, 263] width 29 height 11
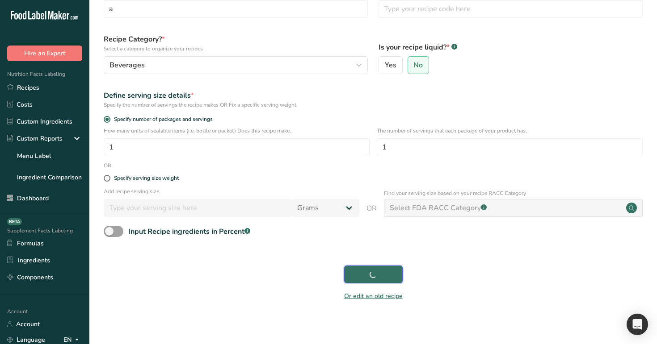
scroll to position [61, 0]
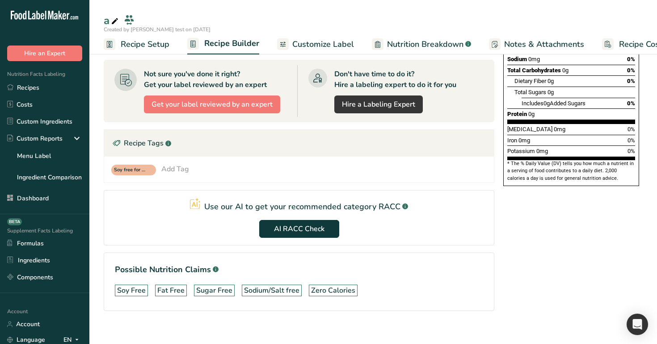
scroll to position [182, 0]
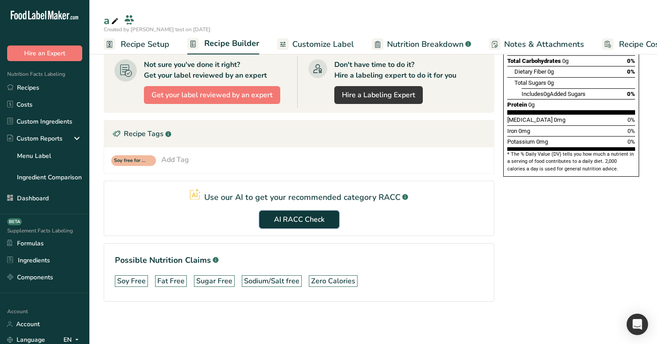
click at [298, 221] on span "AI RACC Check" at bounding box center [299, 219] width 50 height 11
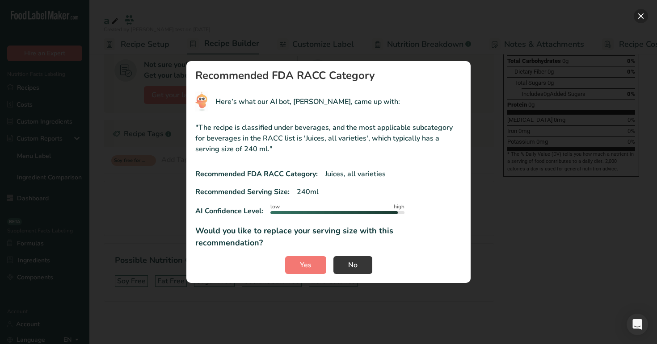
click at [643, 16] on button "RACC modal" at bounding box center [640, 16] width 14 height 14
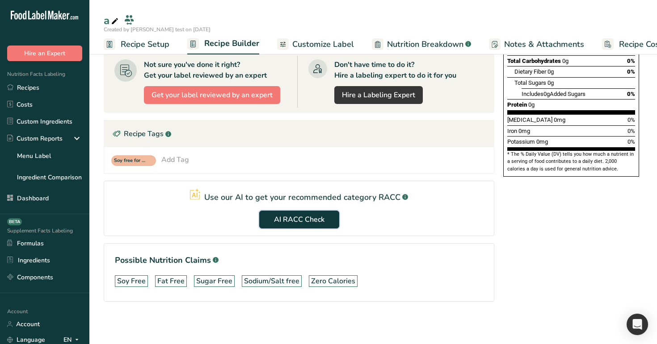
click at [315, 212] on button "AI RACC Check" at bounding box center [299, 220] width 80 height 18
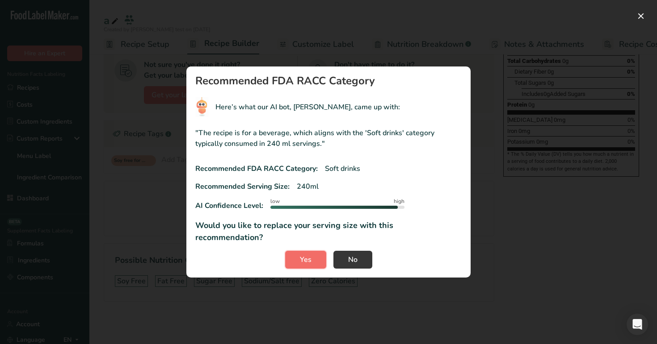
click at [310, 251] on button "Yes" at bounding box center [305, 260] width 41 height 18
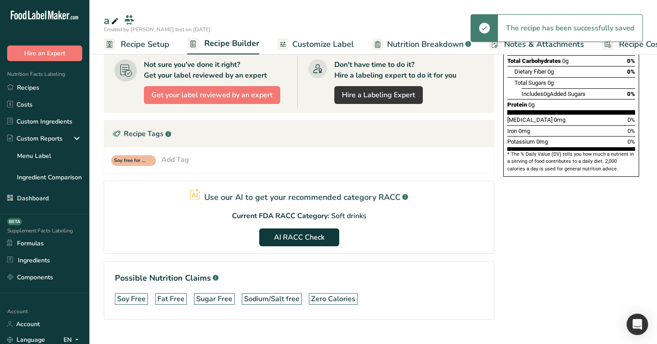
click at [133, 47] on span "Recipe Setup" at bounding box center [145, 44] width 49 height 12
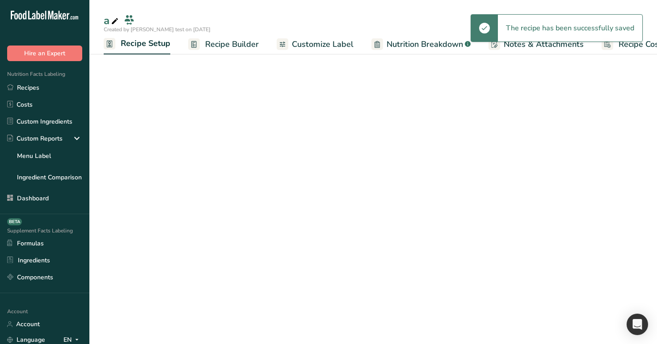
scroll to position [0, 3]
select select "27"
select select "29"
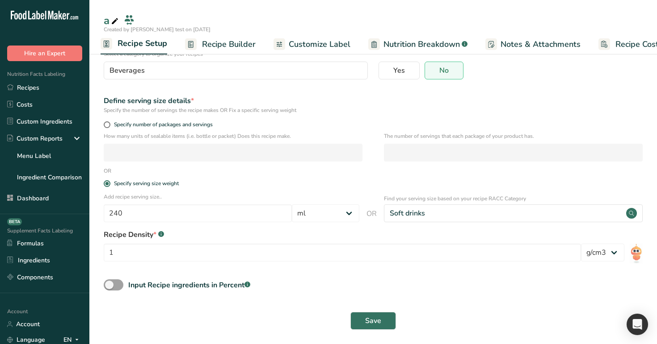
scroll to position [79, 0]
click at [170, 218] on input "240" at bounding box center [198, 214] width 188 height 18
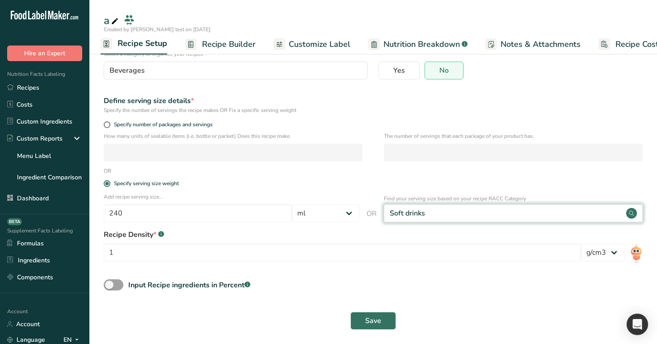
click at [440, 215] on div "Soft drinks" at bounding box center [513, 214] width 259 height 18
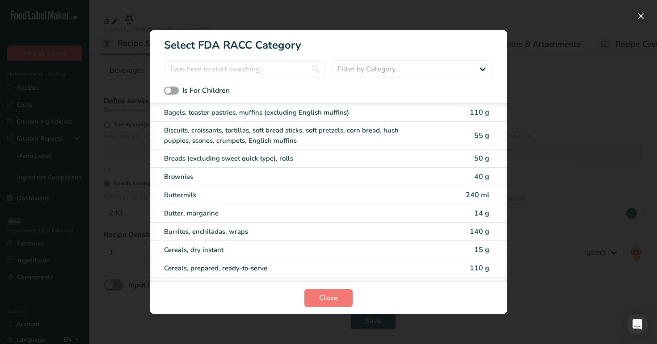
click at [580, 249] on div "RACC Category Selection Modal" at bounding box center [328, 172] width 657 height 344
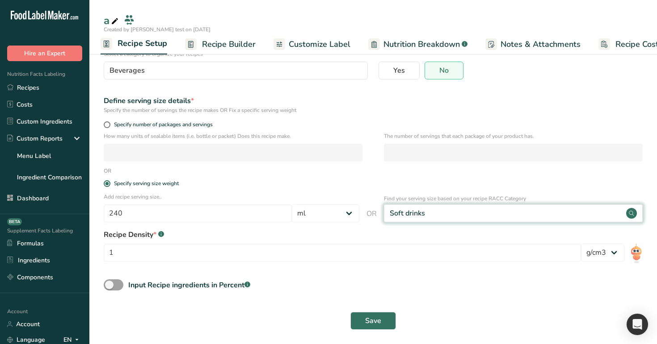
click at [425, 213] on div "Soft drinks" at bounding box center [513, 214] width 259 height 18
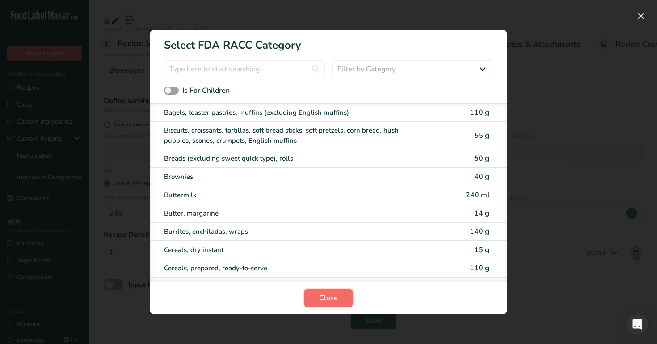
click at [328, 300] on span "Close" at bounding box center [328, 298] width 19 height 11
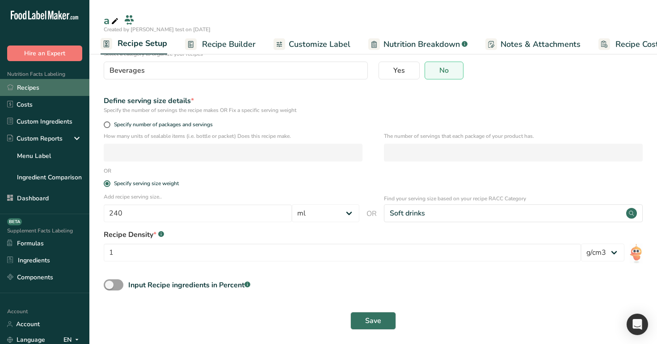
click at [48, 88] on link "Recipes" at bounding box center [44, 87] width 89 height 17
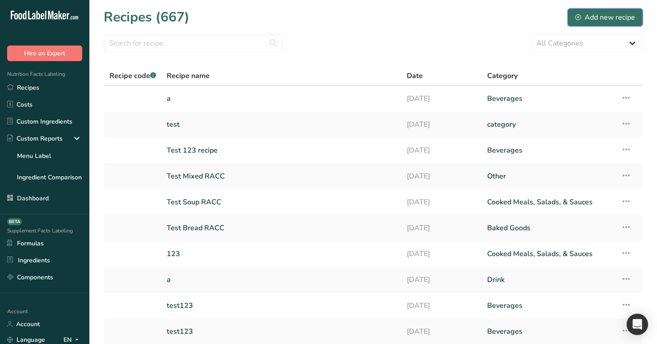
click at [600, 21] on div "Add new recipe" at bounding box center [605, 17] width 60 height 11
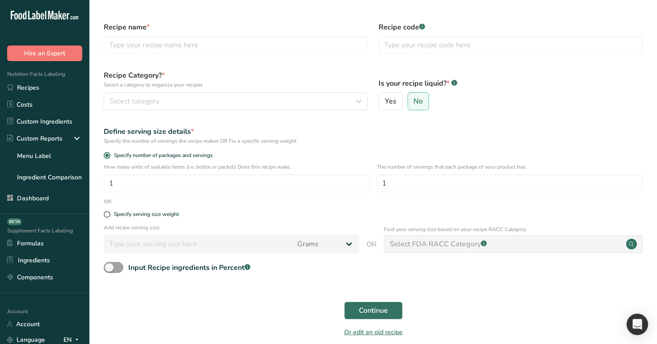
scroll to position [36, 0]
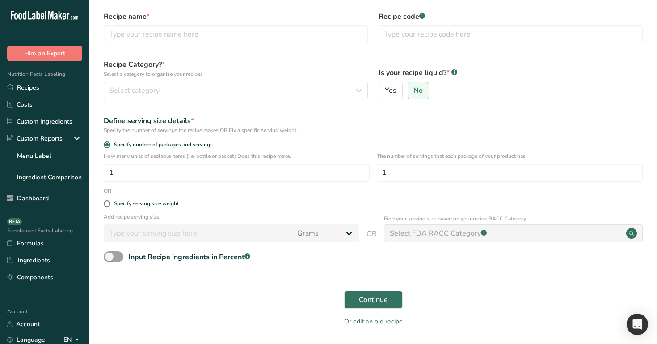
click at [465, 231] on div "Select FDA RACC Category .a-a{fill:#347362;}.b-a{fill:#fff;}" at bounding box center [438, 233] width 97 height 11
click at [155, 208] on div "Specify serving size weight" at bounding box center [372, 204] width 549 height 18
click at [153, 202] on div "Specify serving size weight" at bounding box center [146, 204] width 65 height 7
click at [109, 202] on input "Specify serving size weight" at bounding box center [107, 204] width 6 height 6
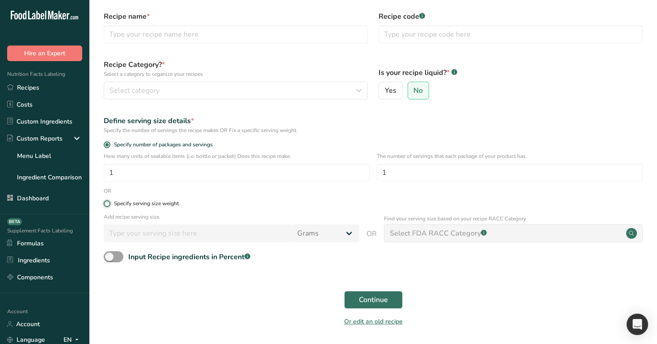
radio input "true"
radio input "false"
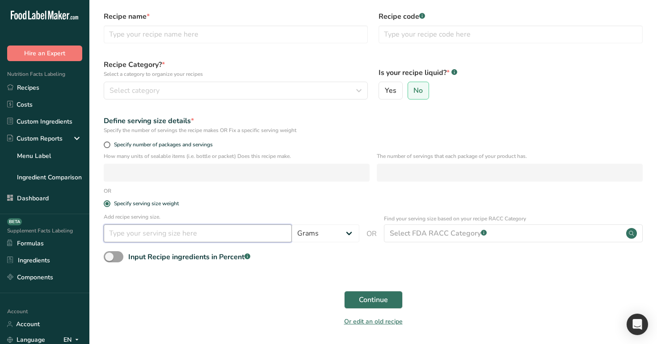
click at [164, 226] on input "number" at bounding box center [198, 234] width 188 height 18
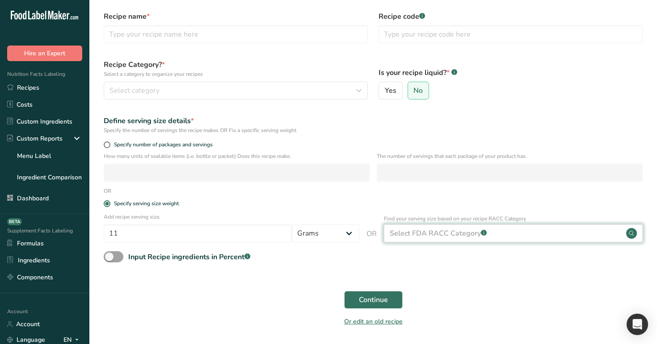
click at [431, 229] on div "Select FDA RACC Category .a-a{fill:#347362;}.b-a{fill:#fff;}" at bounding box center [438, 233] width 97 height 11
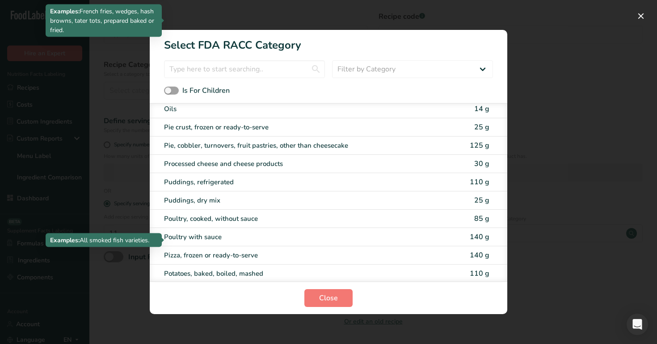
scroll to position [1965, 0]
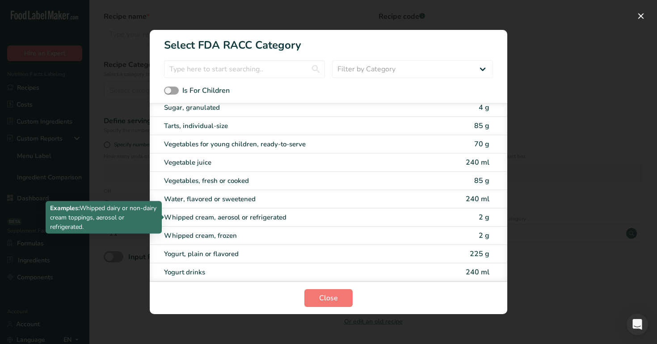
click at [247, 216] on div "Whipped cream, aerosol or refrigerated" at bounding box center [291, 218] width 254 height 10
type input "2"
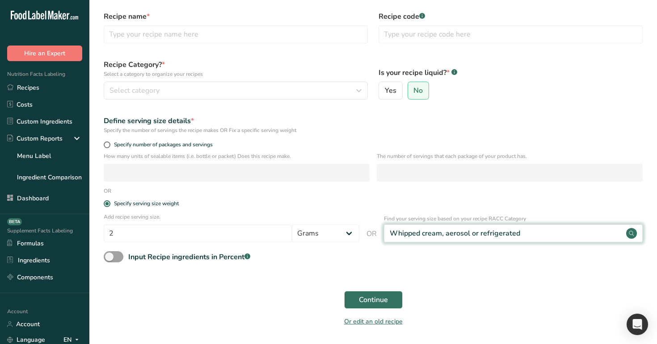
click at [630, 230] on circle at bounding box center [631, 233] width 11 height 11
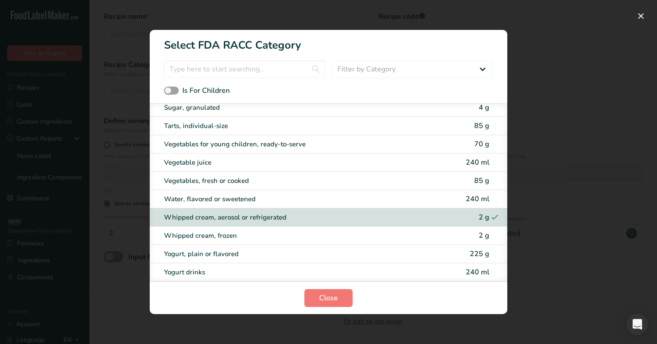
click at [627, 130] on div "RACC Category Selection Modal" at bounding box center [328, 172] width 657 height 344
